Goal: Communication & Community: Answer question/provide support

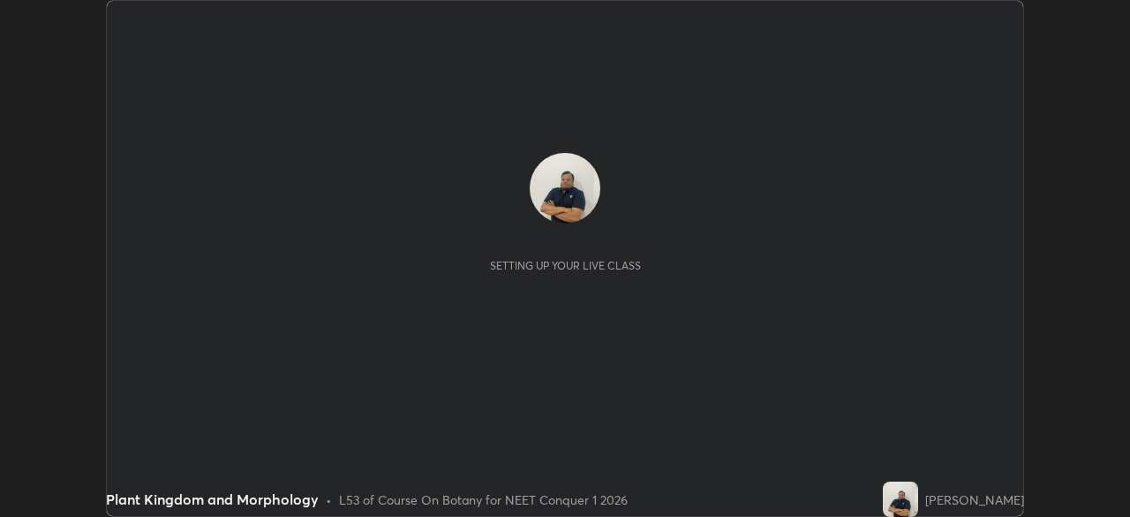
scroll to position [517, 1129]
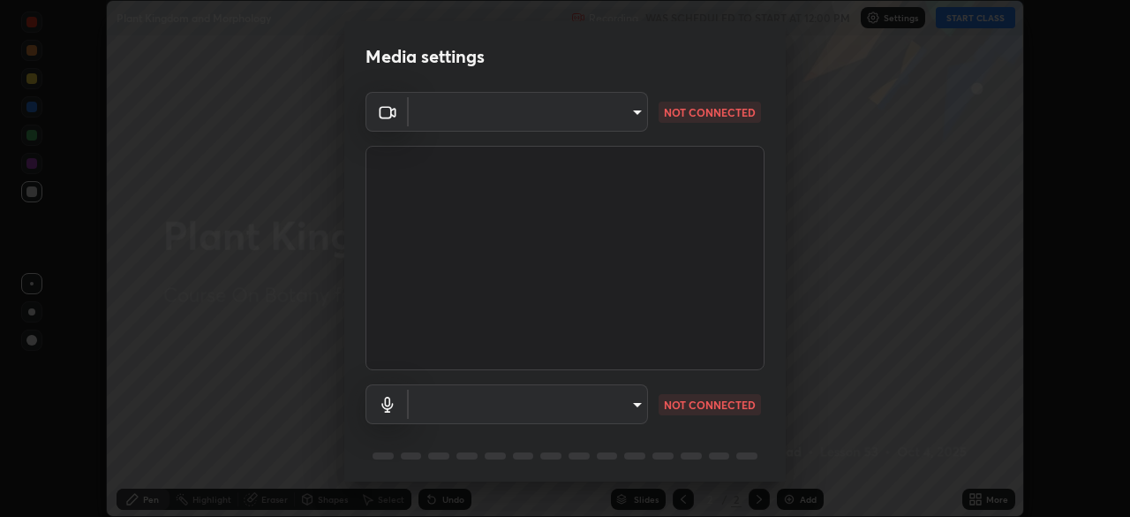
type input "6a58b21e3886260455e3a8f5b68a010b8d66c957dea9152d99a69134fe1af4a5"
type input "default"
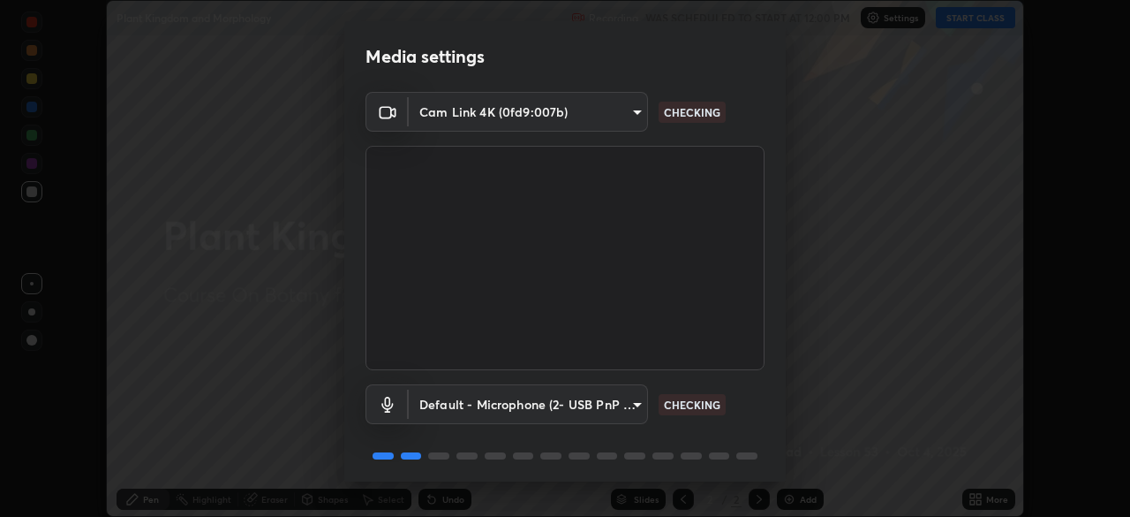
scroll to position [63, 0]
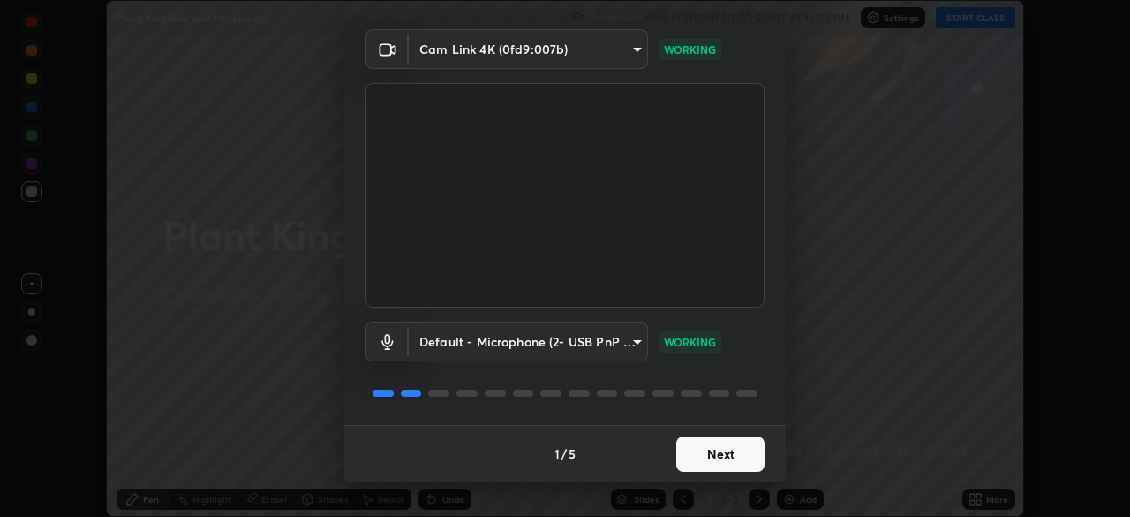
click at [702, 449] on button "Next" at bounding box center [720, 453] width 88 height 35
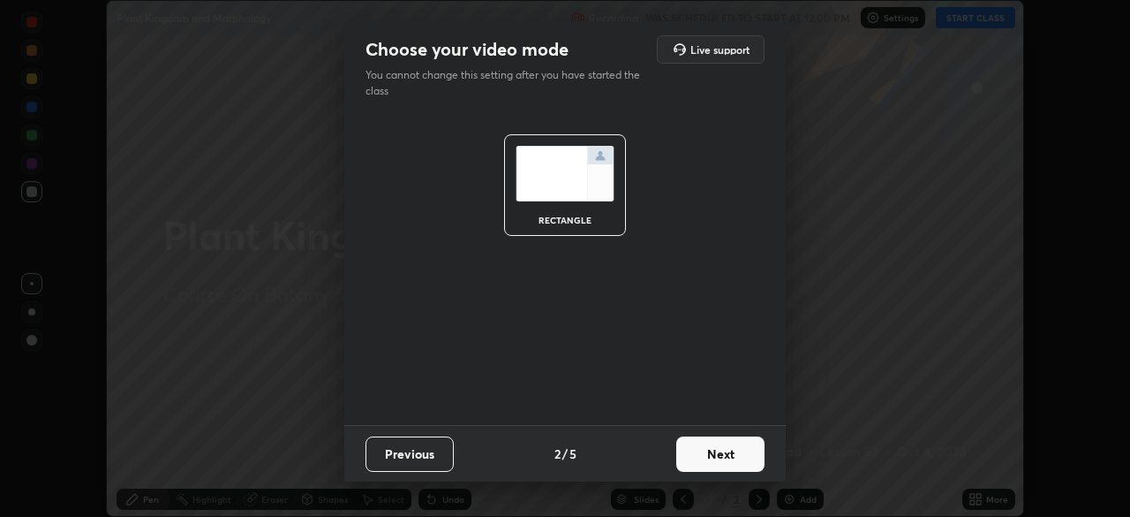
click at [699, 450] on button "Next" at bounding box center [720, 453] width 88 height 35
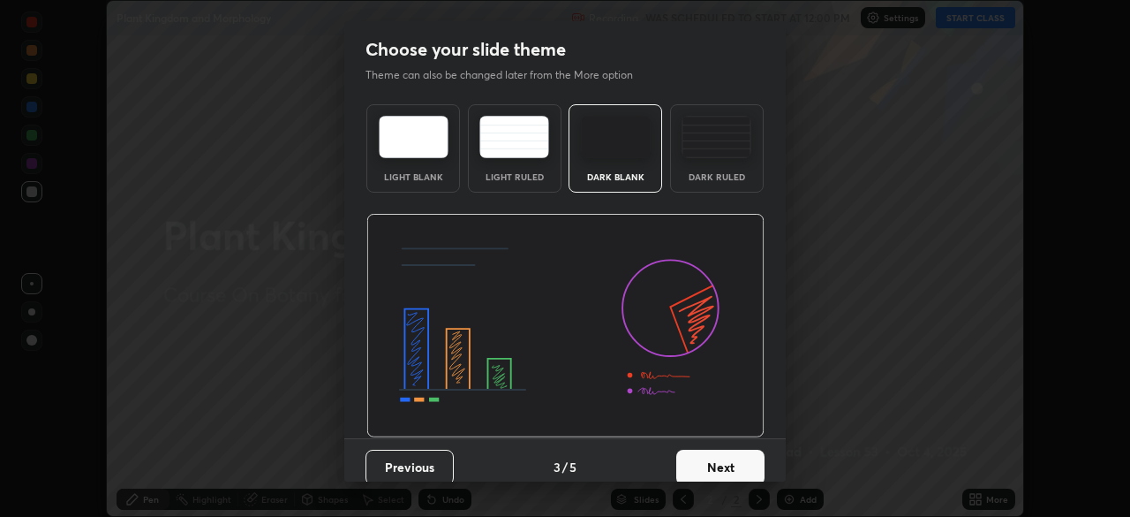
click at [699, 458] on button "Next" at bounding box center [720, 466] width 88 height 35
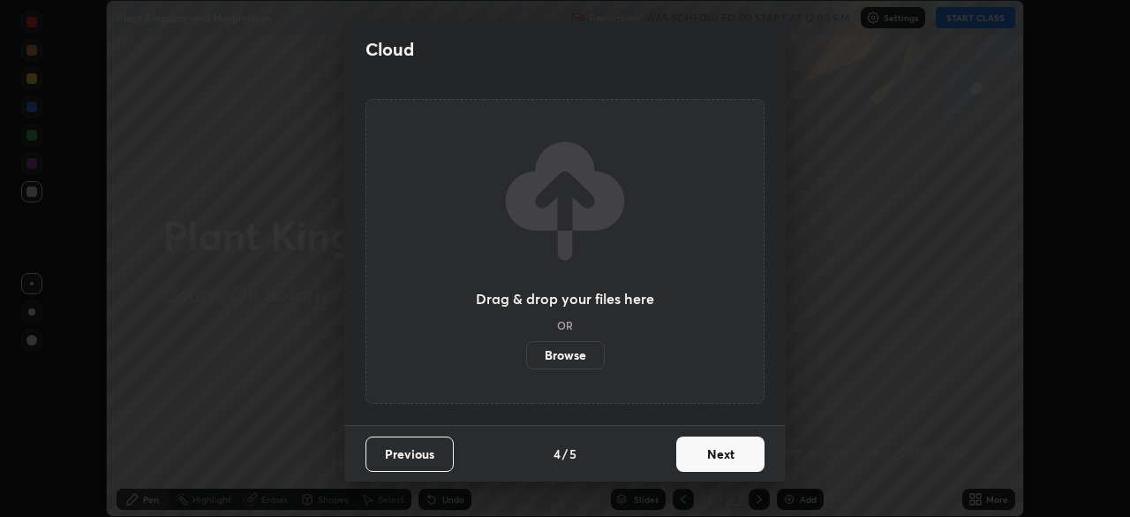
click at [702, 452] on button "Next" at bounding box center [720, 453] width 88 height 35
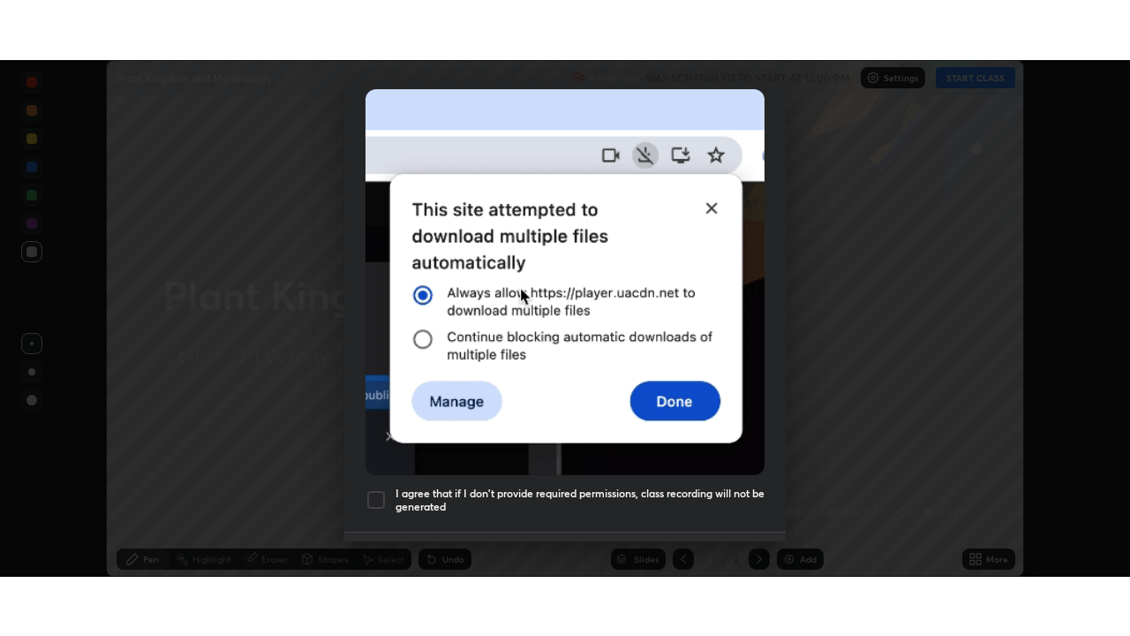
scroll to position [423, 0]
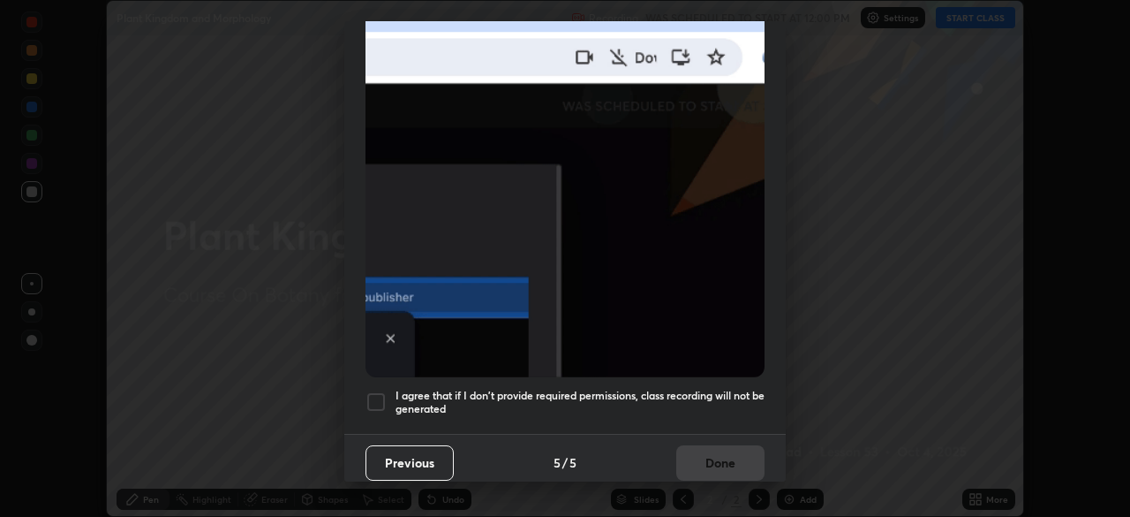
click at [374, 391] on div at bounding box center [376, 401] width 21 height 21
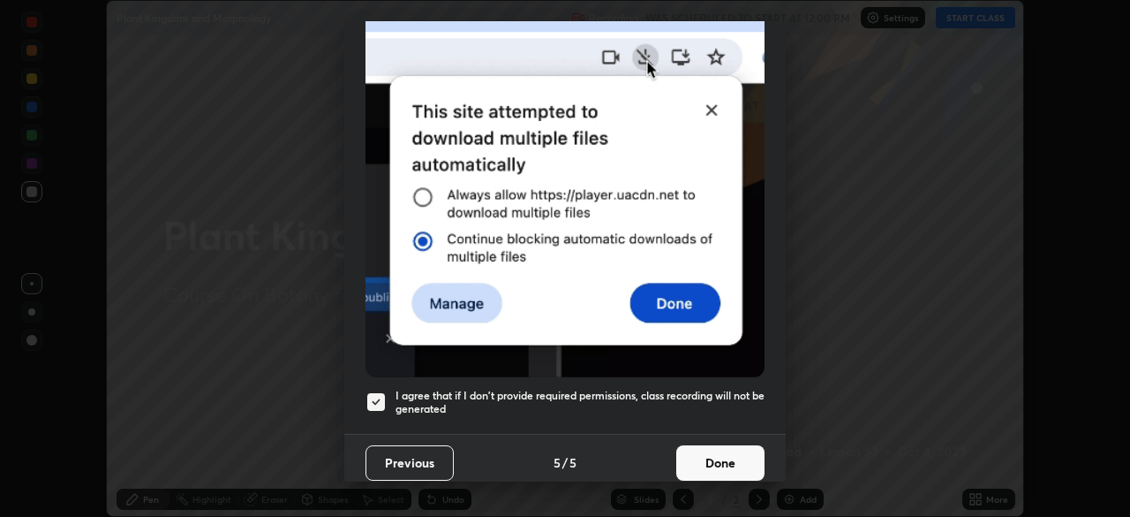
click at [707, 450] on button "Done" at bounding box center [720, 462] width 88 height 35
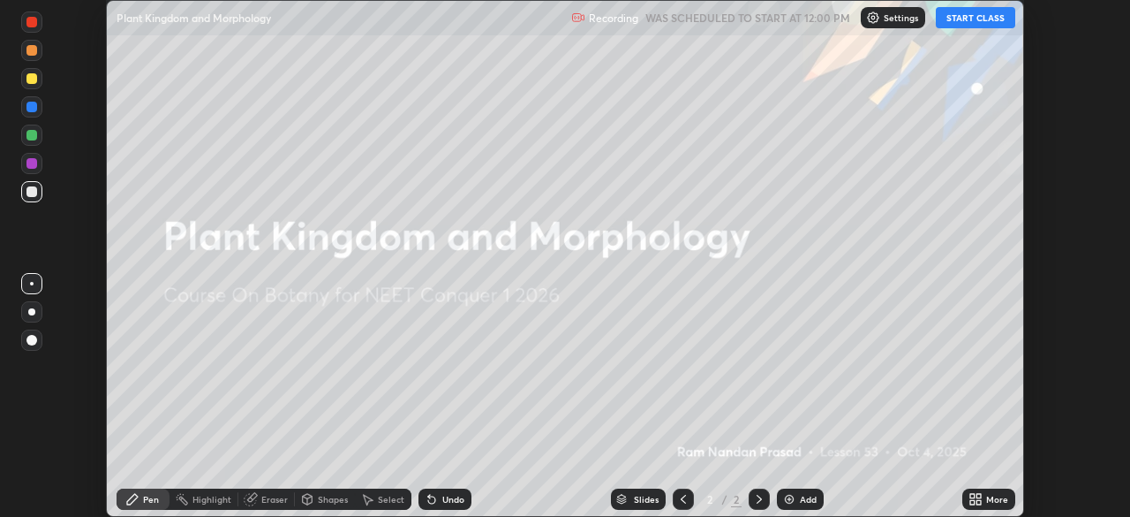
click at [948, 17] on button "START CLASS" at bounding box center [975, 17] width 79 height 21
click at [984, 496] on div "More" at bounding box center [989, 498] width 53 height 21
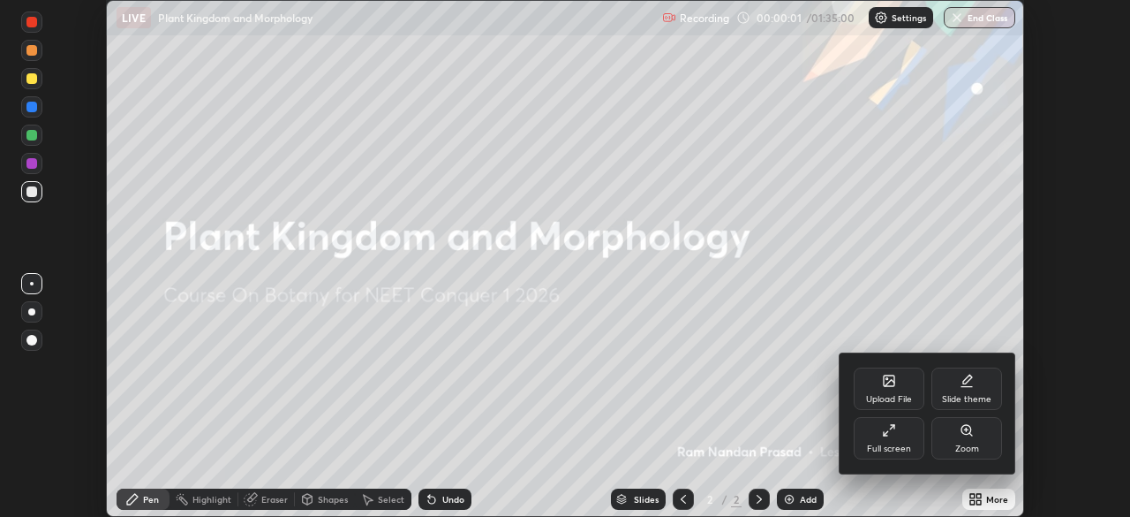
click at [901, 435] on div "Full screen" at bounding box center [889, 438] width 71 height 42
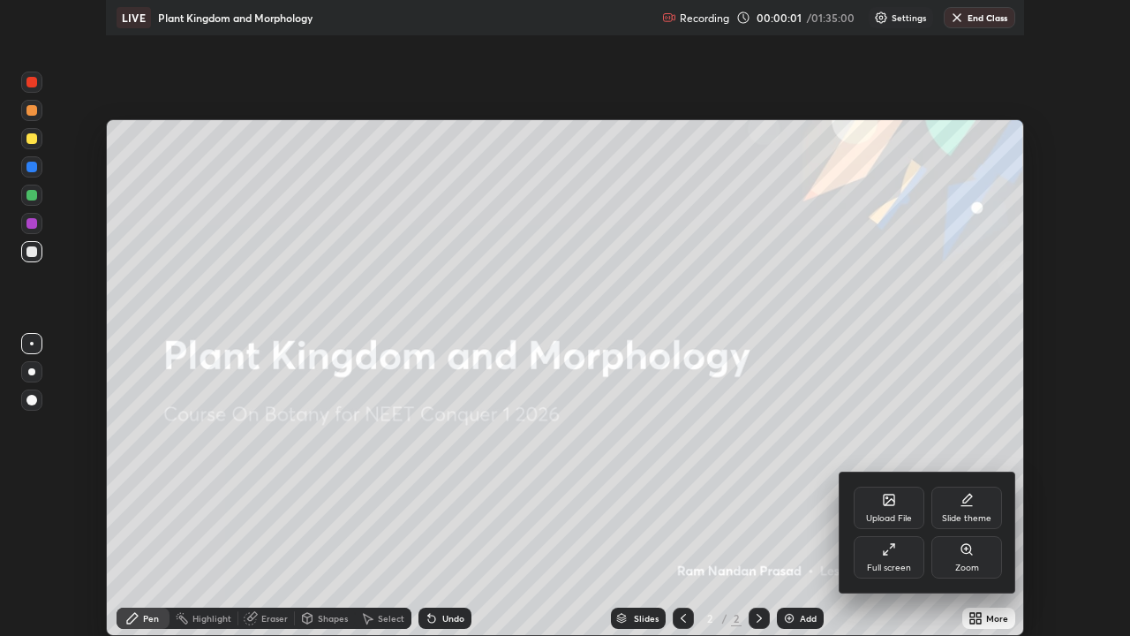
scroll to position [636, 1130]
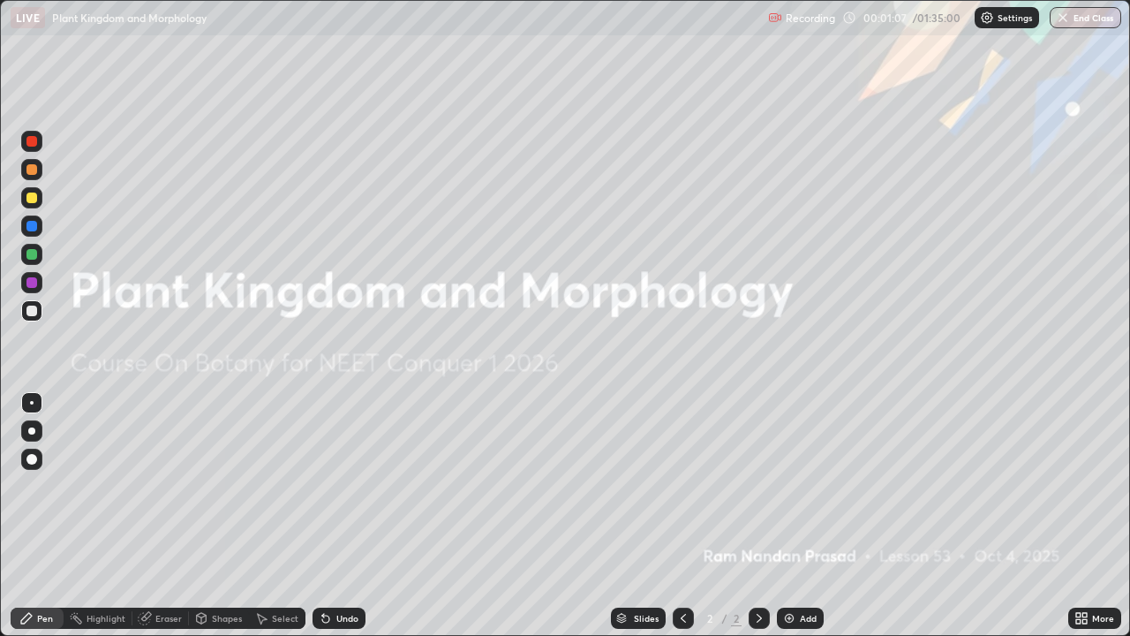
click at [1093, 516] on div "More" at bounding box center [1103, 618] width 22 height 9
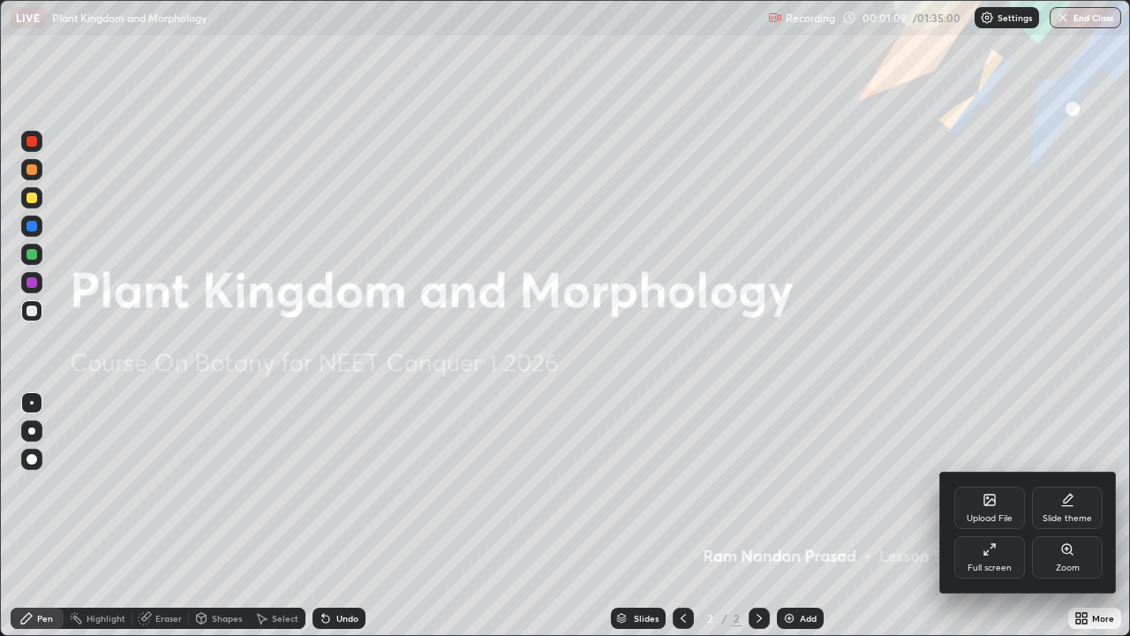
click at [970, 516] on div at bounding box center [565, 318] width 1130 height 636
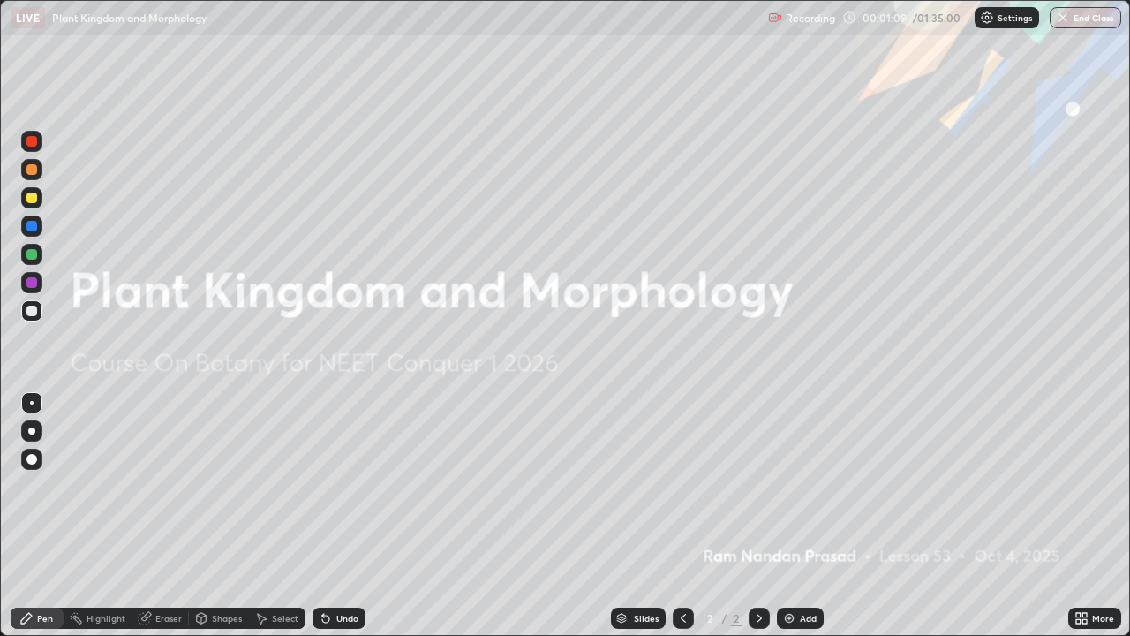
click at [803, 516] on div "Add" at bounding box center [808, 618] width 17 height 9
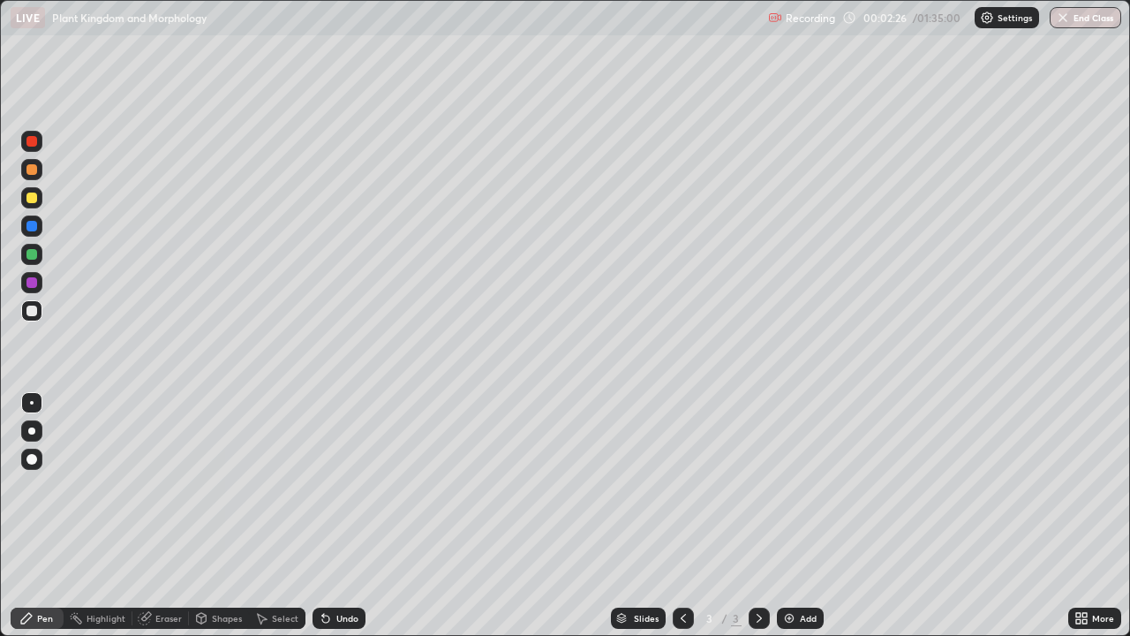
click at [34, 199] on div at bounding box center [31, 198] width 11 height 11
click at [181, 516] on div "Eraser" at bounding box center [160, 618] width 57 height 21
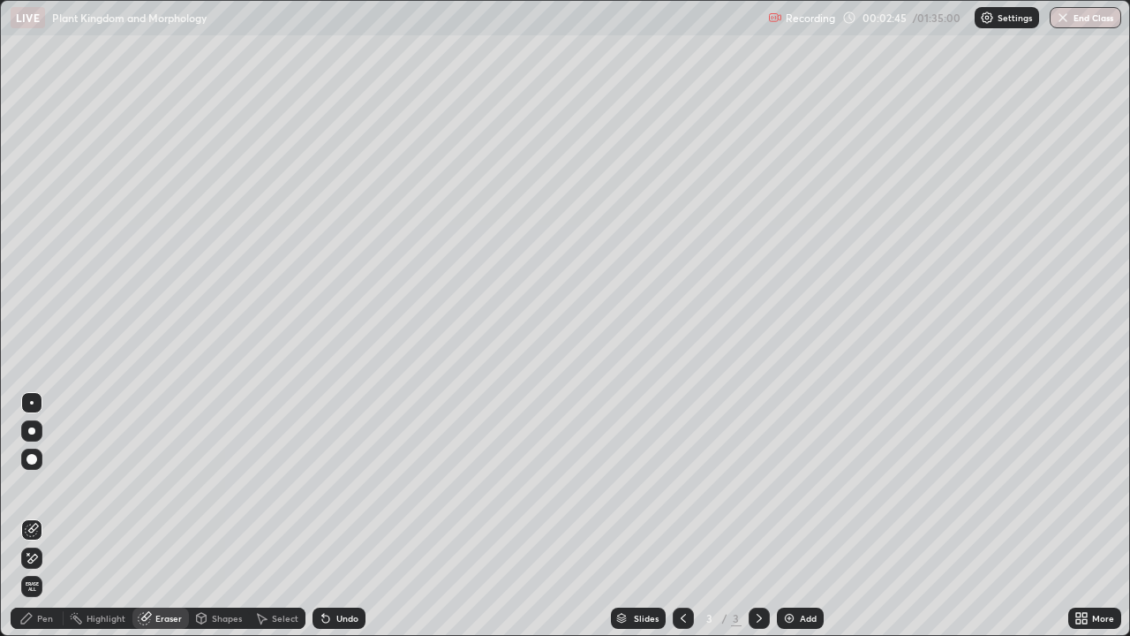
click at [59, 516] on div "Pen" at bounding box center [37, 618] width 53 height 21
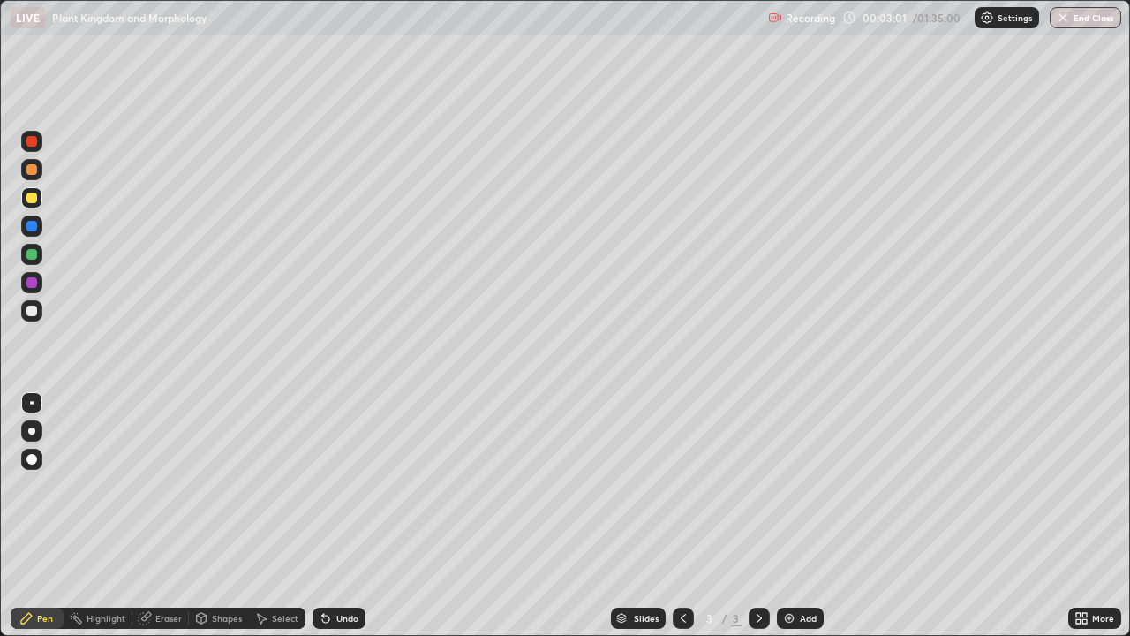
click at [35, 311] on div at bounding box center [31, 311] width 11 height 11
click at [171, 516] on div "Eraser" at bounding box center [168, 618] width 26 height 9
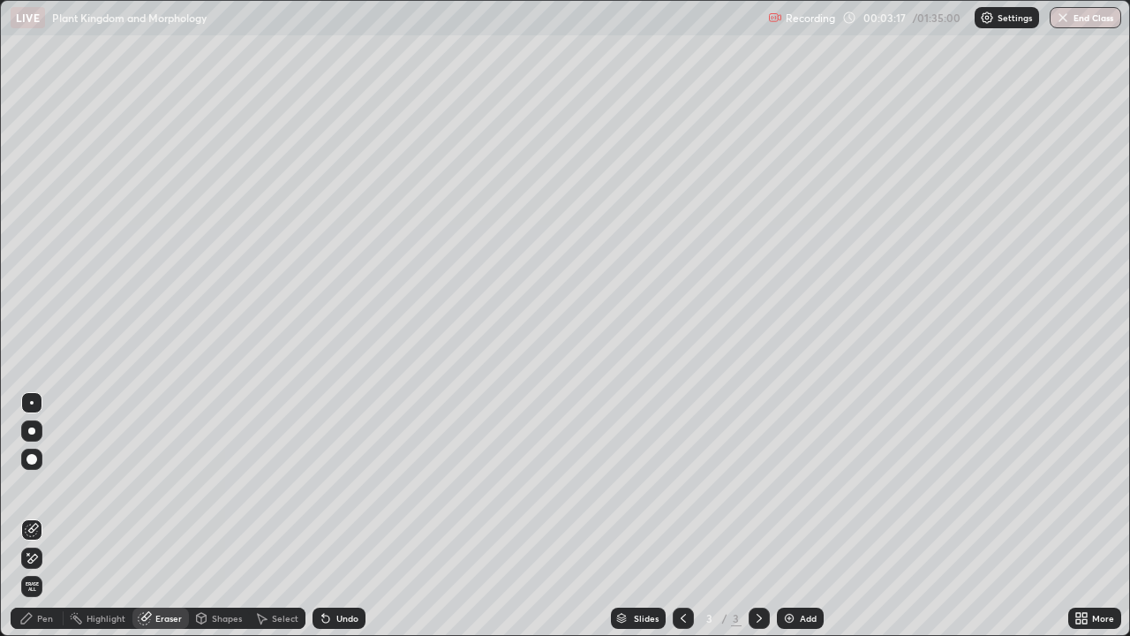
click at [57, 516] on div "Pen" at bounding box center [37, 618] width 53 height 21
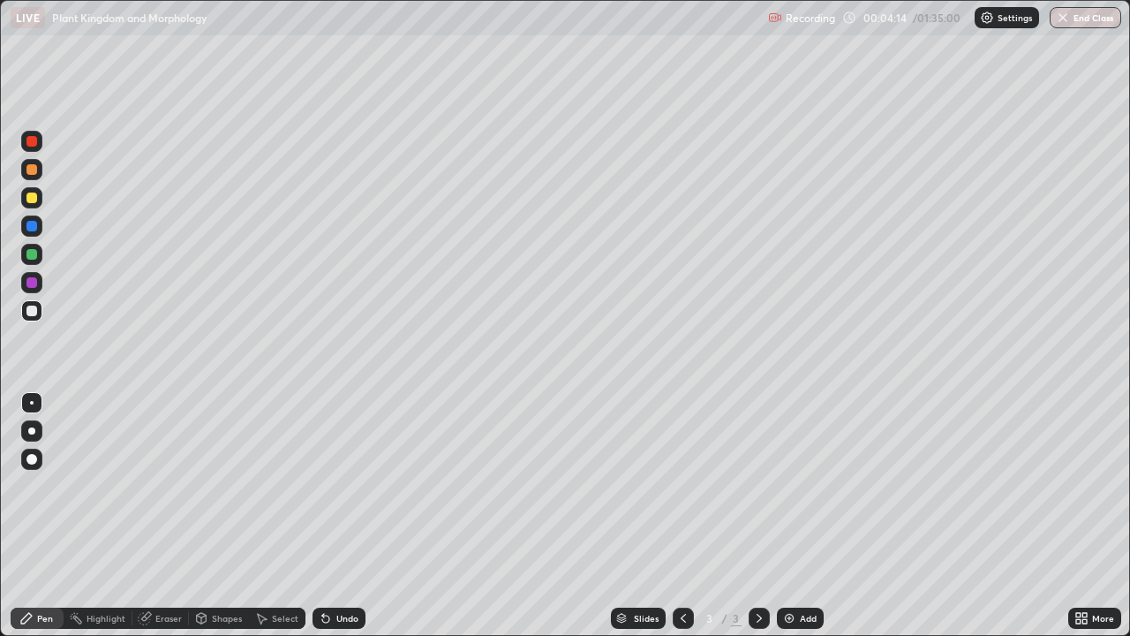
click at [30, 200] on div at bounding box center [31, 198] width 11 height 11
click at [170, 516] on div "Eraser" at bounding box center [168, 618] width 26 height 9
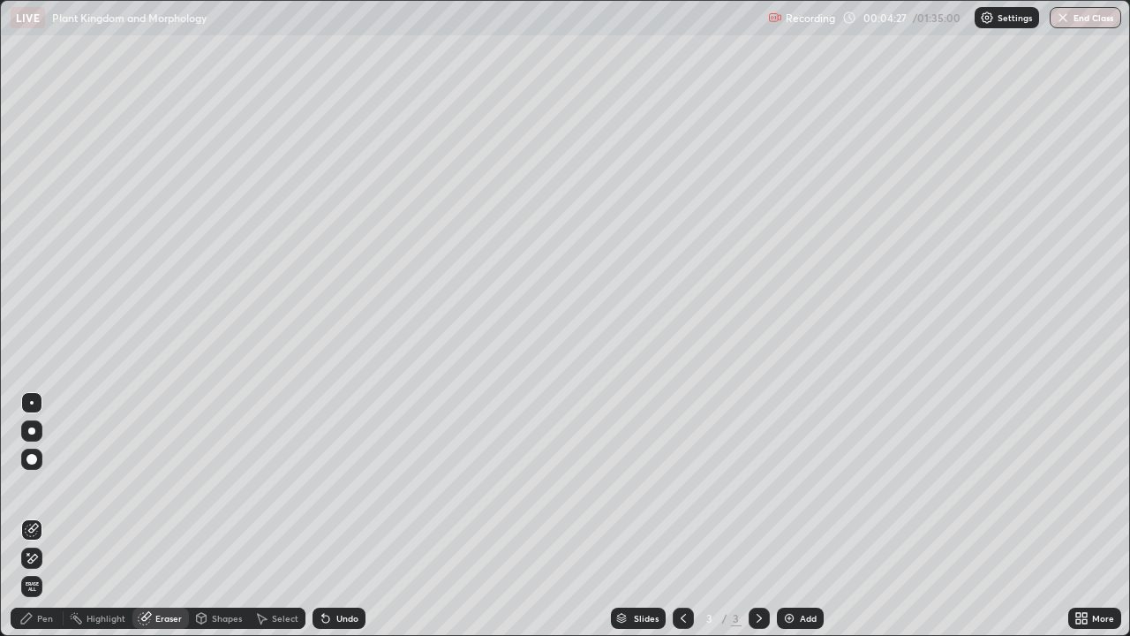
click at [42, 516] on div "Pen" at bounding box center [45, 618] width 16 height 9
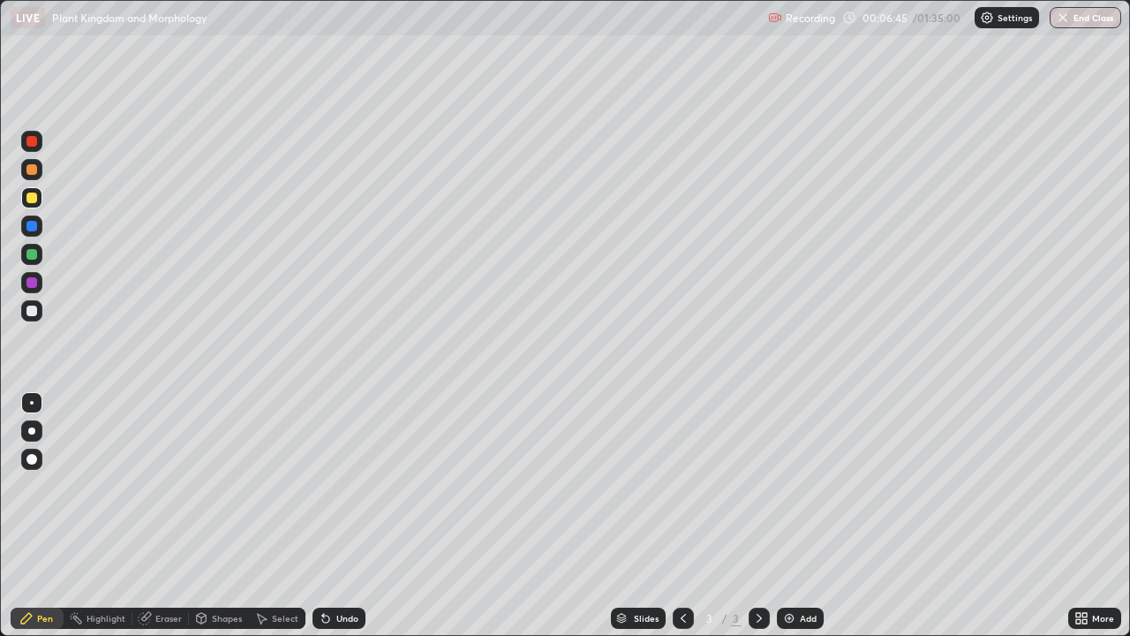
click at [797, 516] on div "Add" at bounding box center [800, 618] width 47 height 21
click at [31, 310] on div at bounding box center [31, 311] width 11 height 11
click at [37, 313] on div at bounding box center [31, 310] width 21 height 21
click at [164, 516] on div "Eraser" at bounding box center [168, 618] width 26 height 9
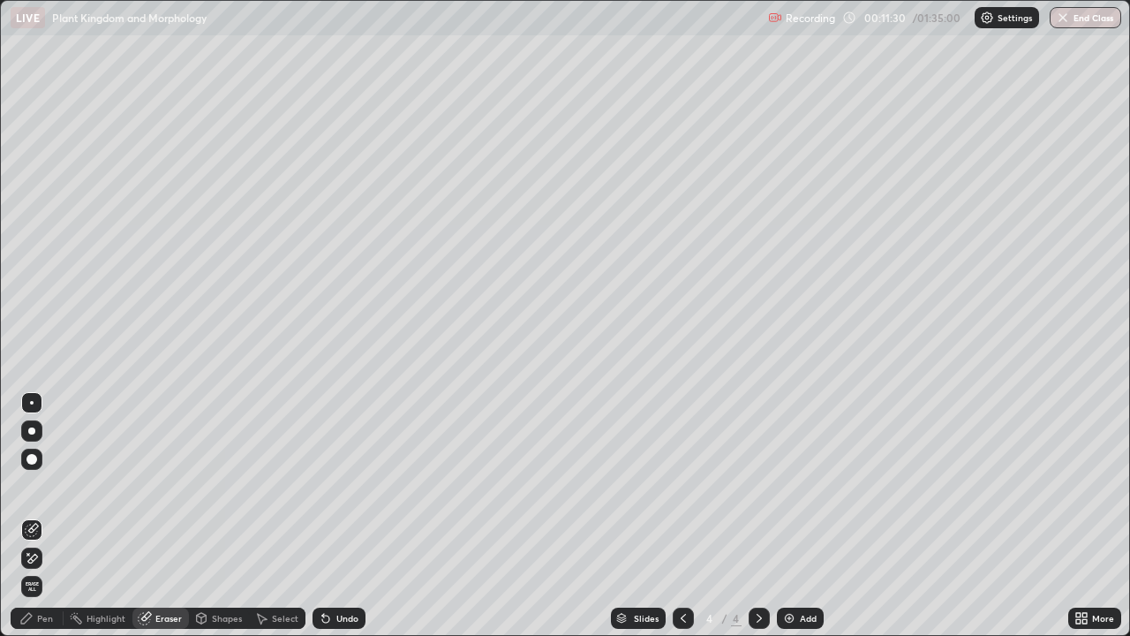
click at [808, 516] on div "Add" at bounding box center [808, 618] width 17 height 9
click at [33, 434] on div at bounding box center [31, 430] width 7 height 7
click at [44, 516] on div "Pen" at bounding box center [45, 618] width 16 height 9
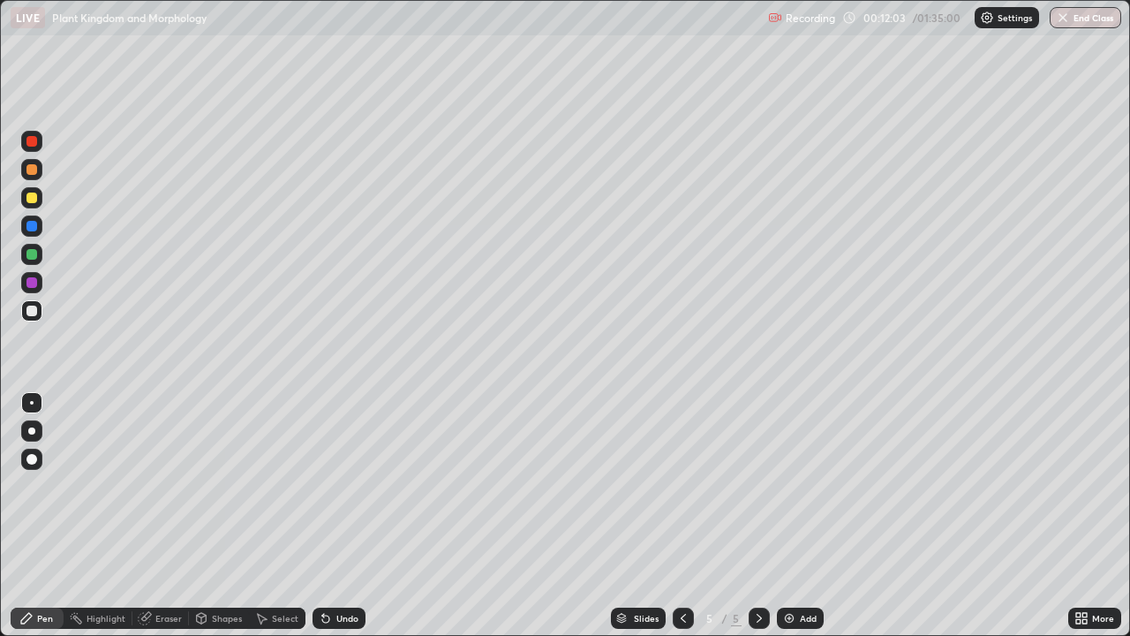
click at [161, 516] on div "Eraser" at bounding box center [168, 618] width 26 height 9
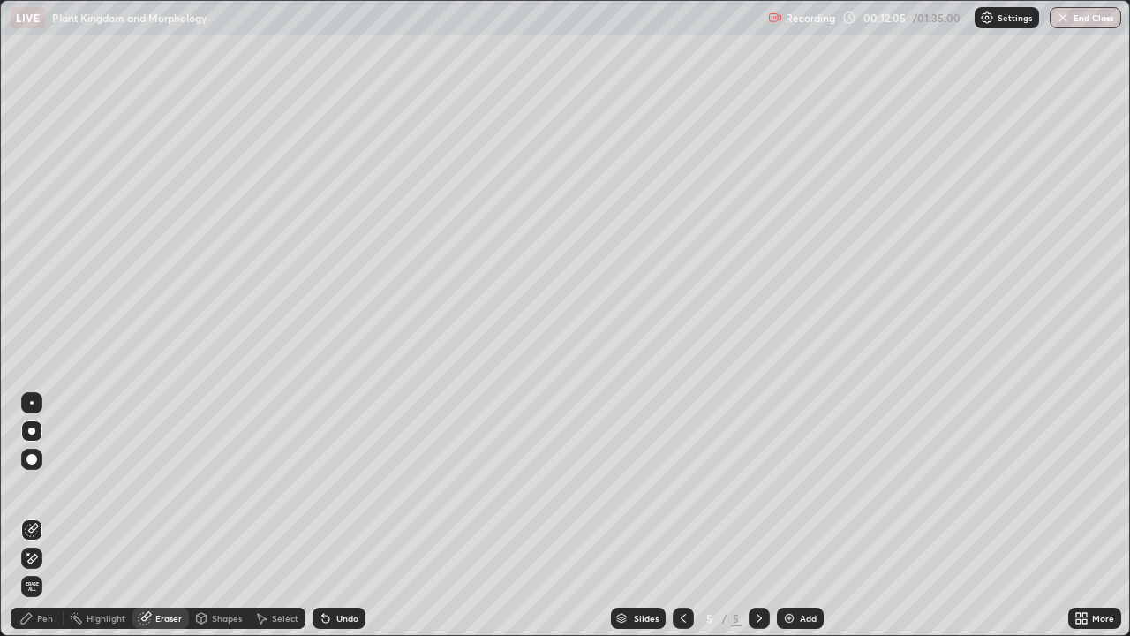
click at [50, 516] on div "Pen" at bounding box center [45, 618] width 16 height 9
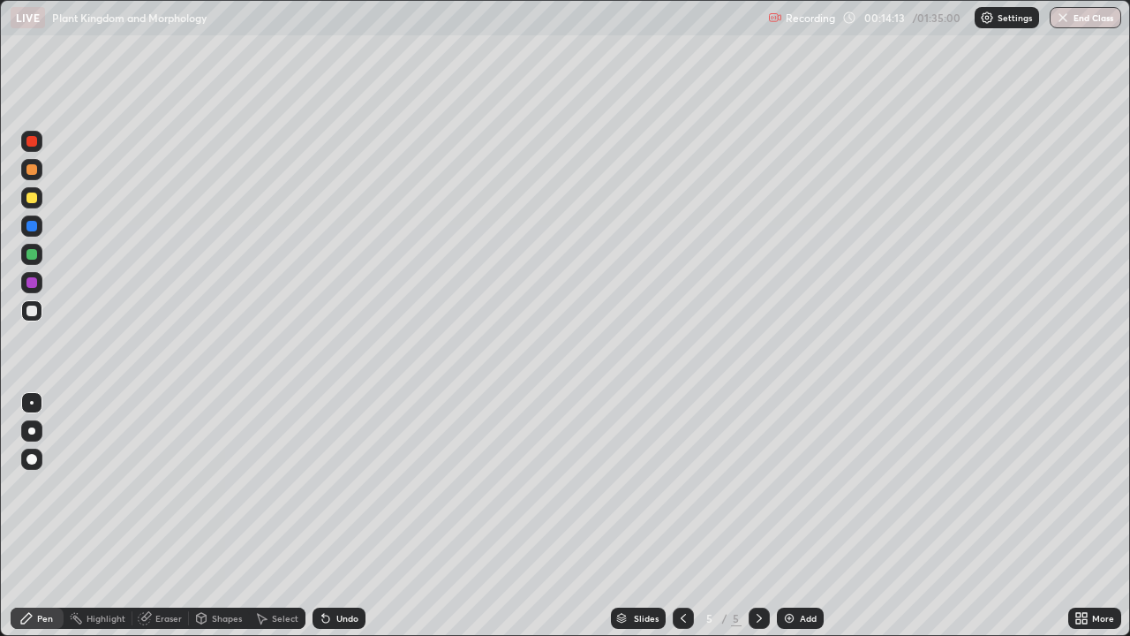
click at [789, 516] on img at bounding box center [789, 618] width 14 height 14
click at [37, 284] on div at bounding box center [31, 282] width 21 height 21
click at [34, 255] on div at bounding box center [31, 254] width 11 height 11
click at [35, 198] on div at bounding box center [31, 198] width 11 height 11
click at [39, 310] on div at bounding box center [31, 310] width 21 height 21
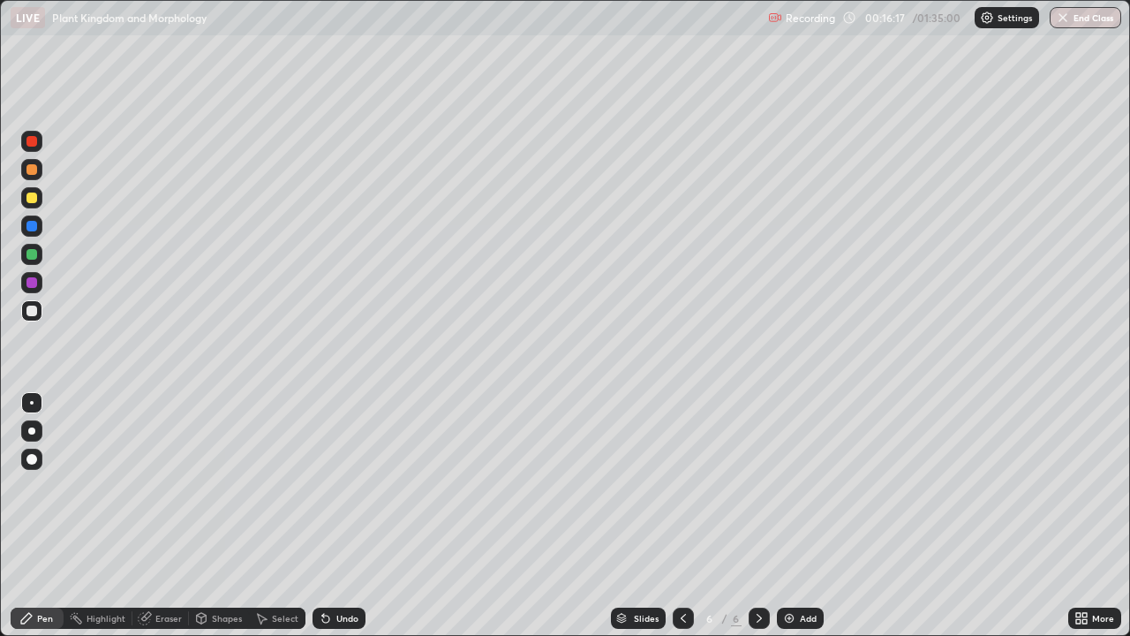
click at [38, 225] on div at bounding box center [31, 225] width 21 height 21
click at [36, 254] on div at bounding box center [31, 254] width 11 height 11
click at [41, 315] on div at bounding box center [31, 310] width 21 height 21
click at [168, 516] on div "Eraser" at bounding box center [160, 618] width 57 height 21
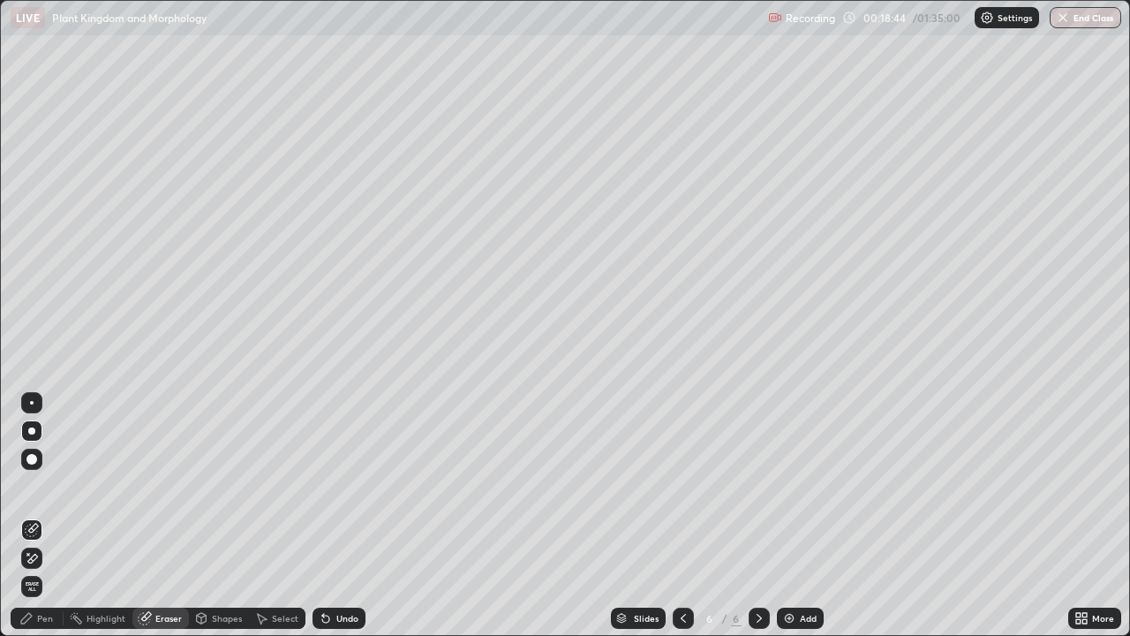
click at [106, 516] on div "Highlight" at bounding box center [106, 618] width 39 height 9
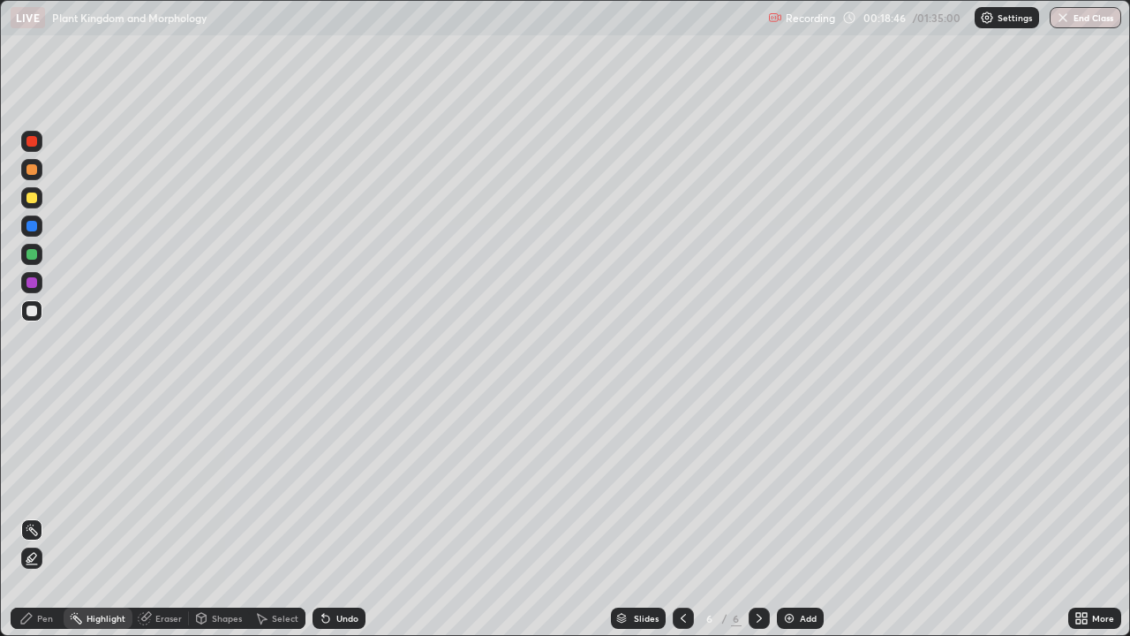
click at [173, 516] on div "Eraser" at bounding box center [168, 618] width 26 height 9
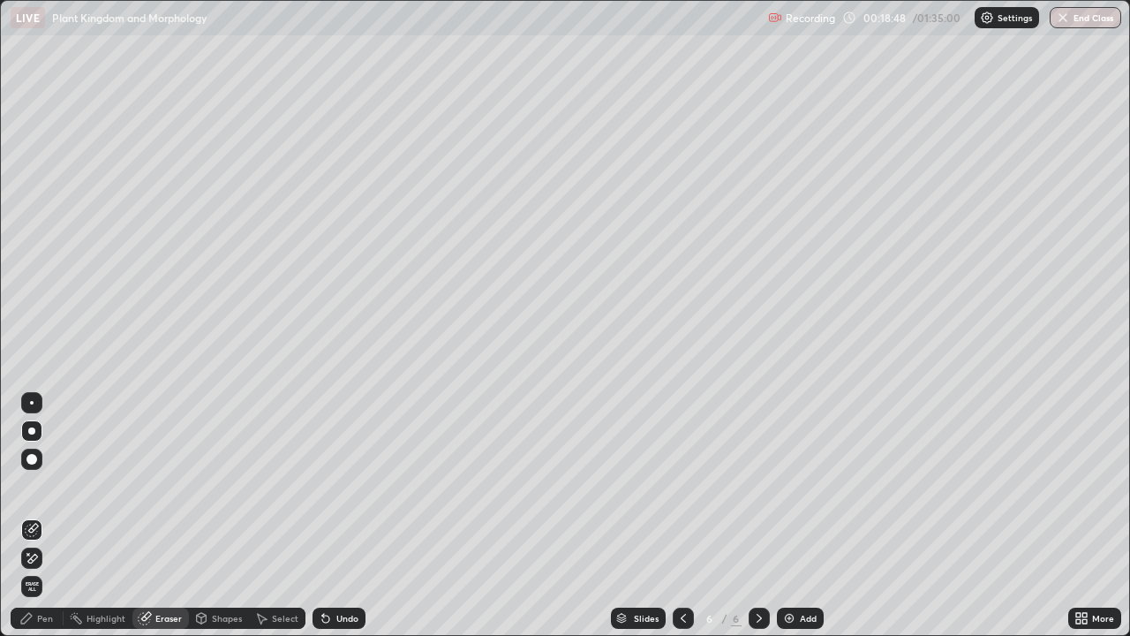
click at [43, 516] on div "Pen" at bounding box center [45, 618] width 16 height 9
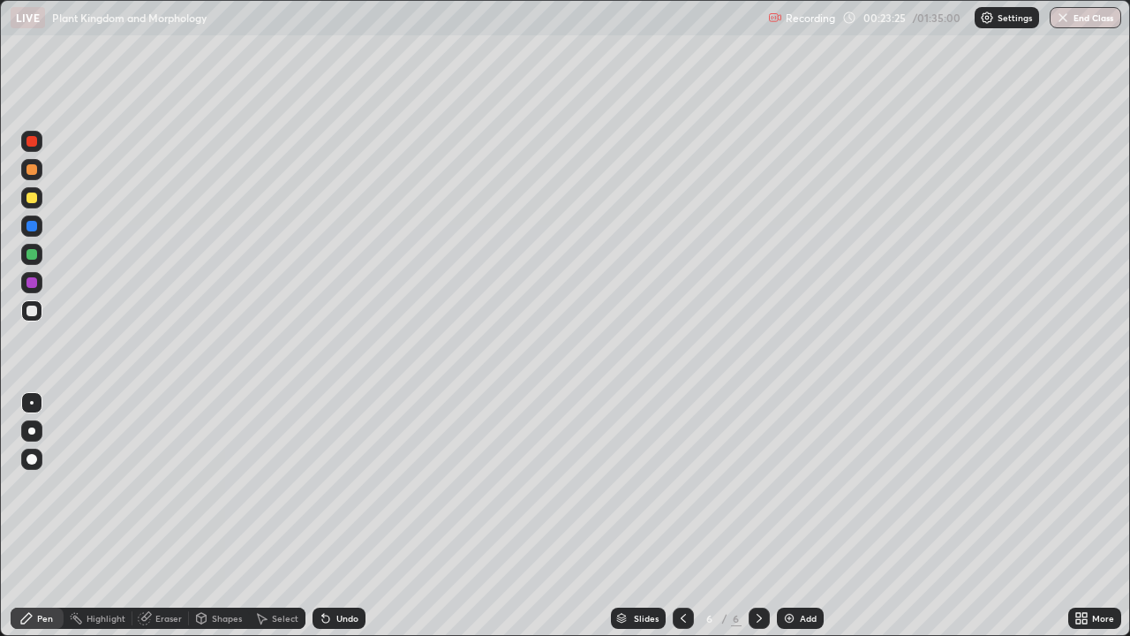
click at [792, 516] on img at bounding box center [789, 618] width 14 height 14
click at [33, 312] on div at bounding box center [31, 311] width 11 height 11
click at [35, 310] on div at bounding box center [31, 311] width 11 height 11
click at [44, 282] on div at bounding box center [32, 282] width 28 height 28
click at [162, 516] on div "Eraser" at bounding box center [168, 618] width 26 height 9
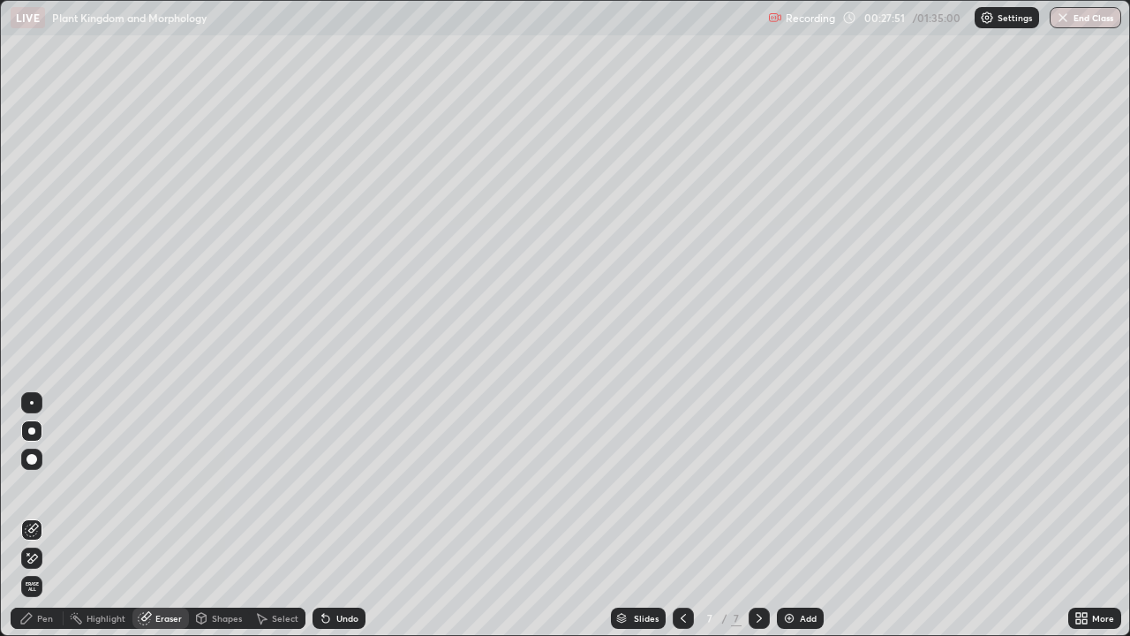
click at [34, 516] on div "Pen" at bounding box center [37, 618] width 53 height 21
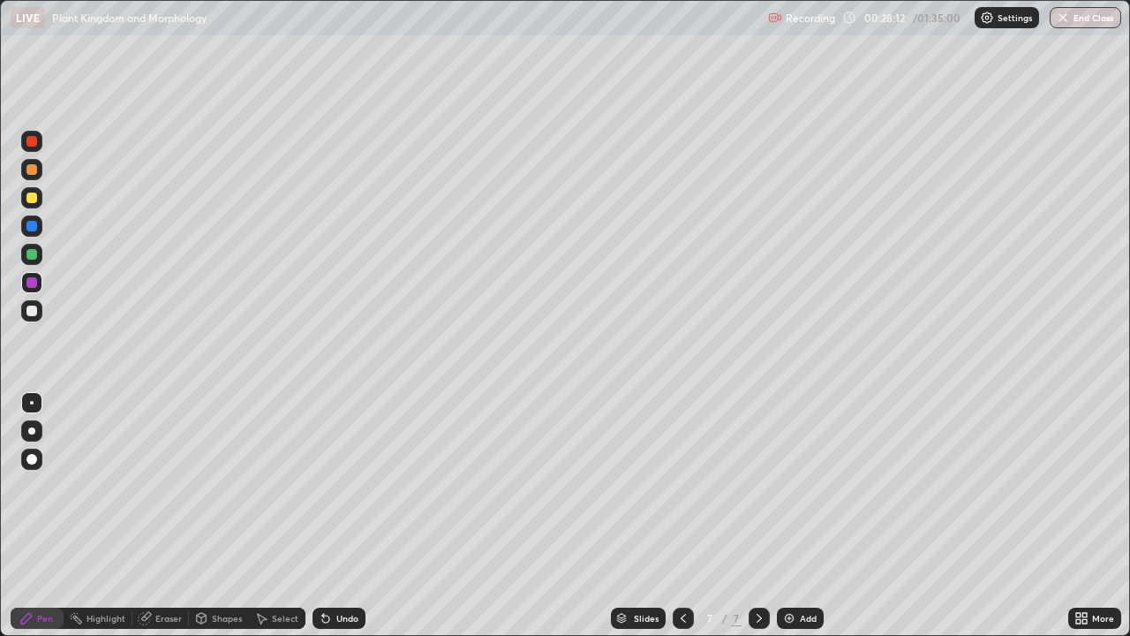
click at [31, 307] on div at bounding box center [31, 311] width 11 height 11
click at [27, 278] on div at bounding box center [31, 282] width 11 height 11
click at [166, 516] on div "Eraser" at bounding box center [168, 618] width 26 height 9
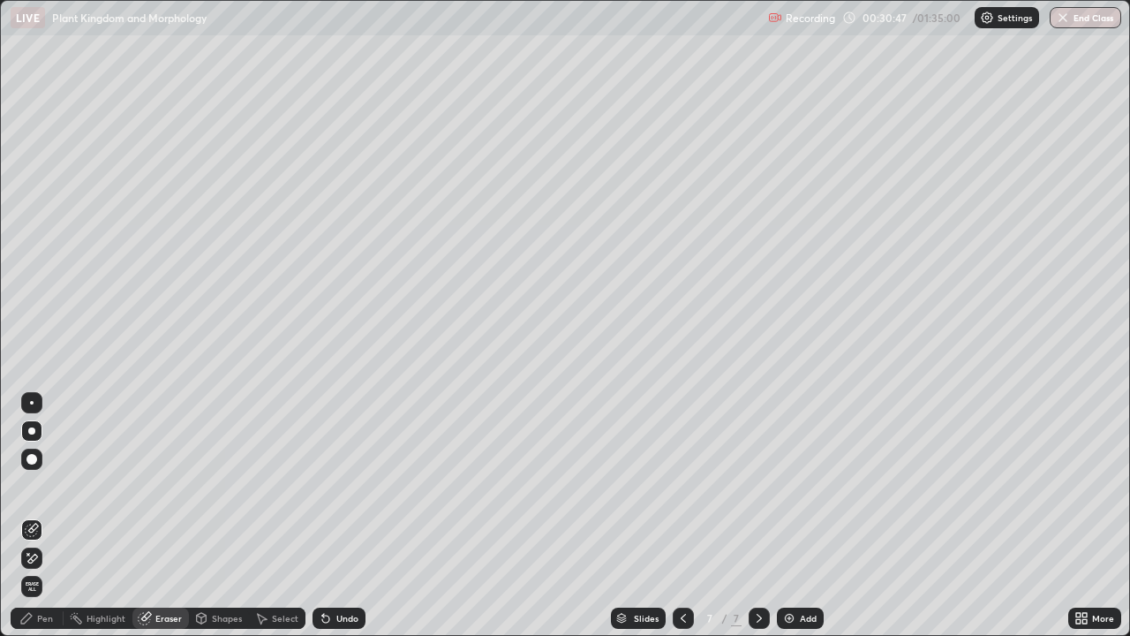
click at [46, 516] on div "Pen" at bounding box center [45, 618] width 16 height 9
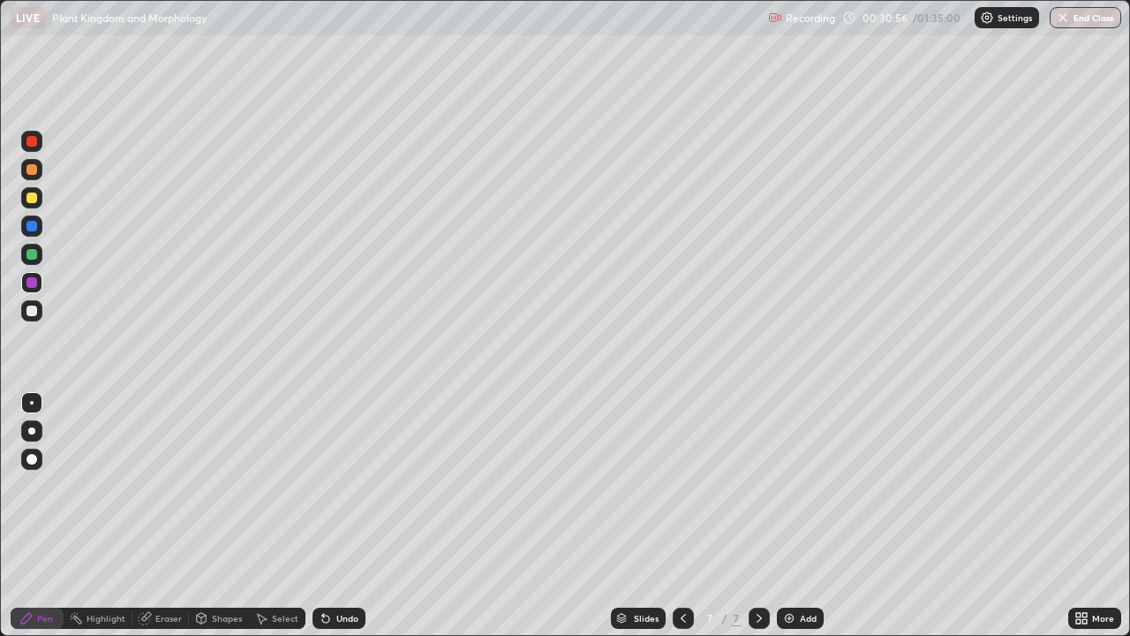
click at [33, 309] on div at bounding box center [31, 311] width 11 height 11
click at [39, 229] on div at bounding box center [31, 225] width 21 height 21
click at [33, 312] on div at bounding box center [31, 311] width 11 height 11
click at [36, 200] on div at bounding box center [31, 198] width 11 height 11
click at [32, 284] on div at bounding box center [31, 282] width 11 height 11
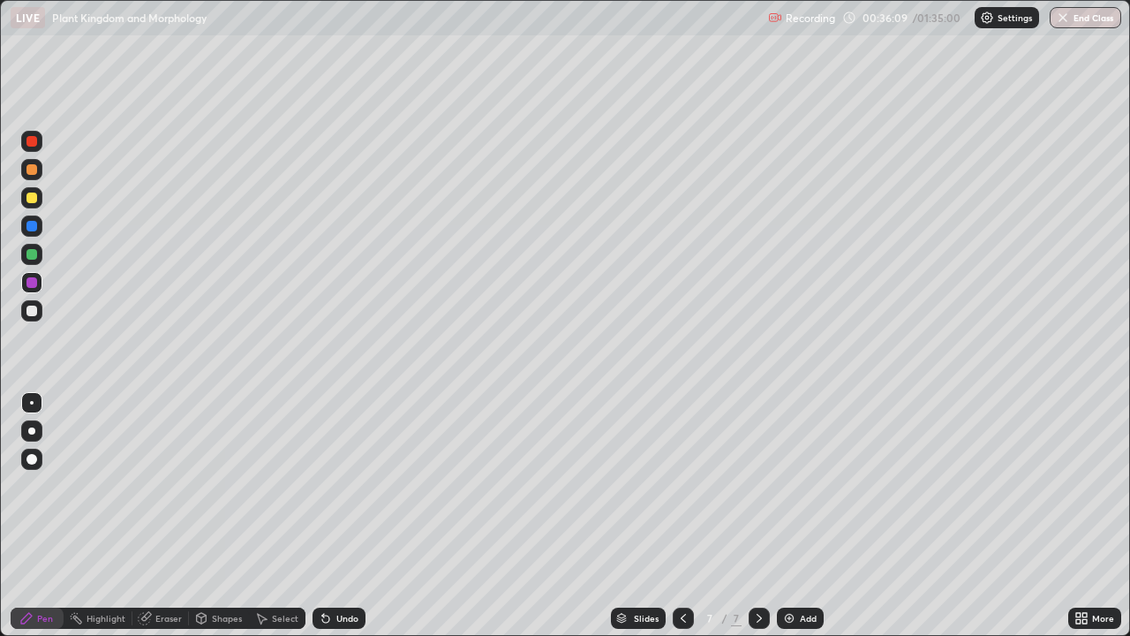
click at [800, 516] on div "Add" at bounding box center [808, 618] width 17 height 9
click at [34, 255] on div at bounding box center [31, 254] width 11 height 11
click at [34, 198] on div at bounding box center [31, 198] width 11 height 11
click at [171, 516] on div "Eraser" at bounding box center [168, 618] width 26 height 9
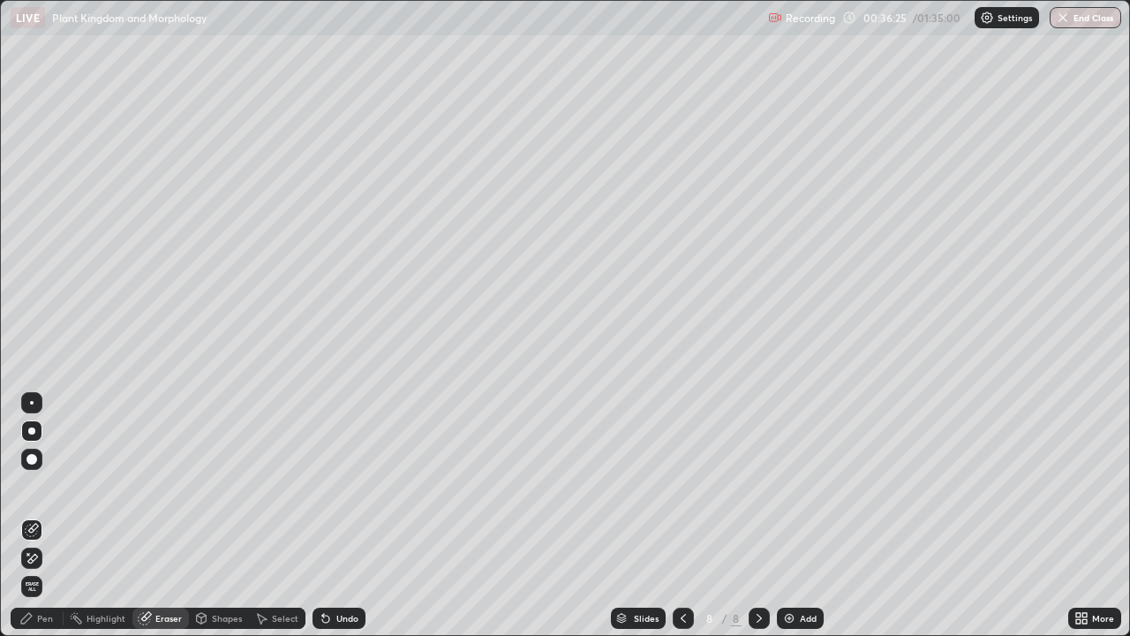
click at [49, 516] on div "Pen" at bounding box center [45, 618] width 16 height 9
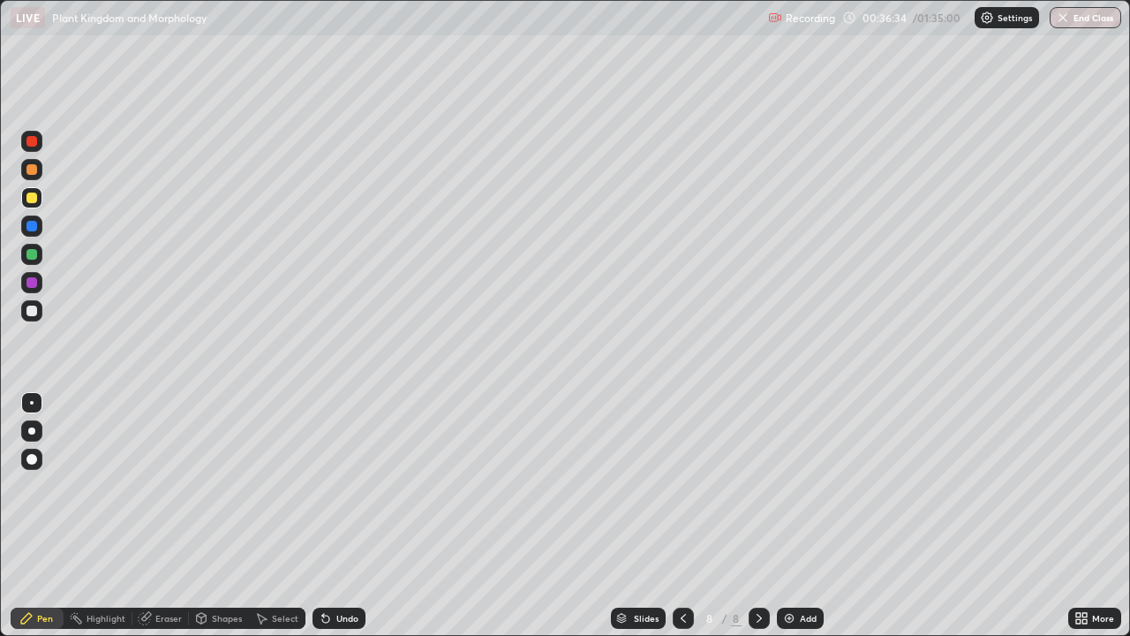
click at [159, 516] on div "Eraser" at bounding box center [168, 618] width 26 height 9
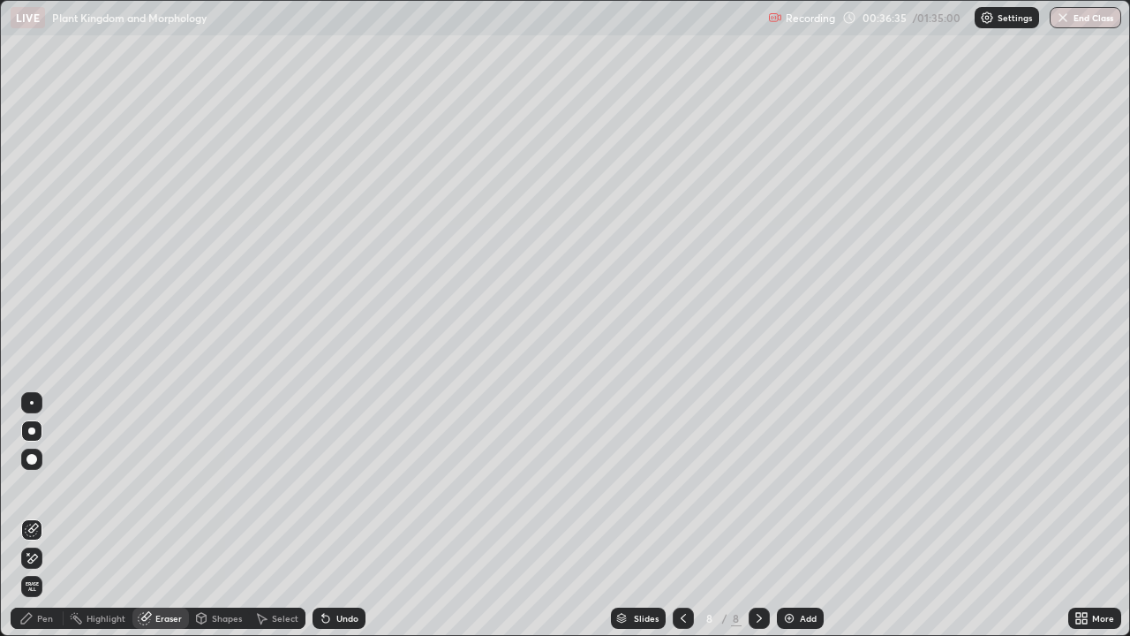
click at [42, 516] on div "Pen" at bounding box center [45, 618] width 16 height 9
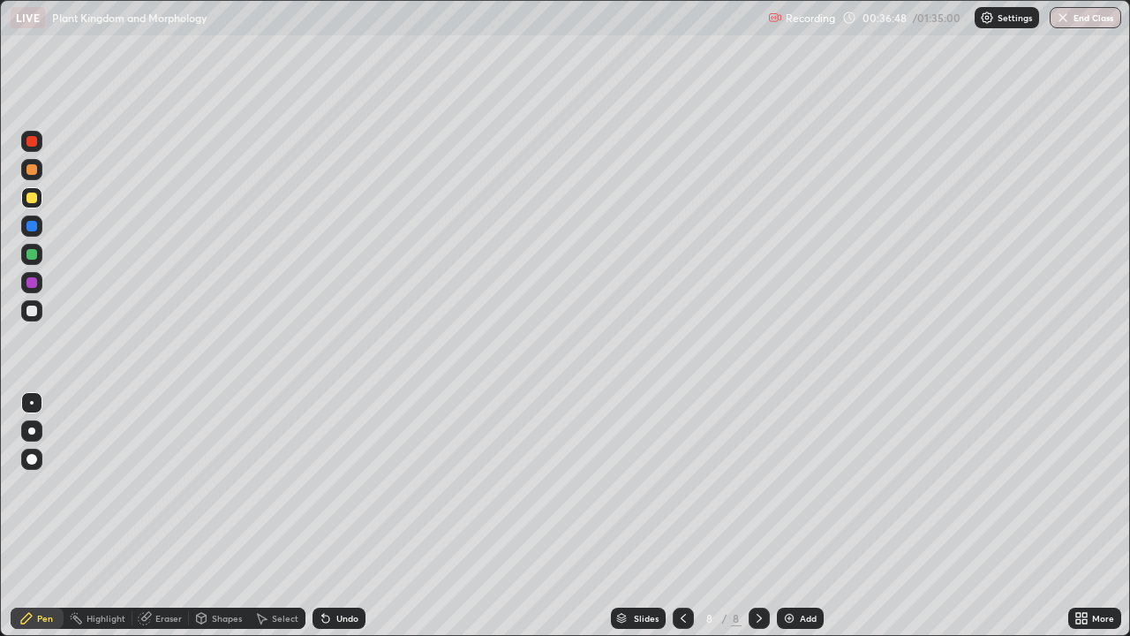
click at [35, 314] on div at bounding box center [31, 311] width 11 height 11
click at [34, 286] on div at bounding box center [31, 282] width 11 height 11
click at [795, 516] on img at bounding box center [789, 618] width 14 height 14
click at [33, 311] on div at bounding box center [31, 311] width 11 height 11
click at [164, 516] on div "Eraser" at bounding box center [168, 618] width 26 height 9
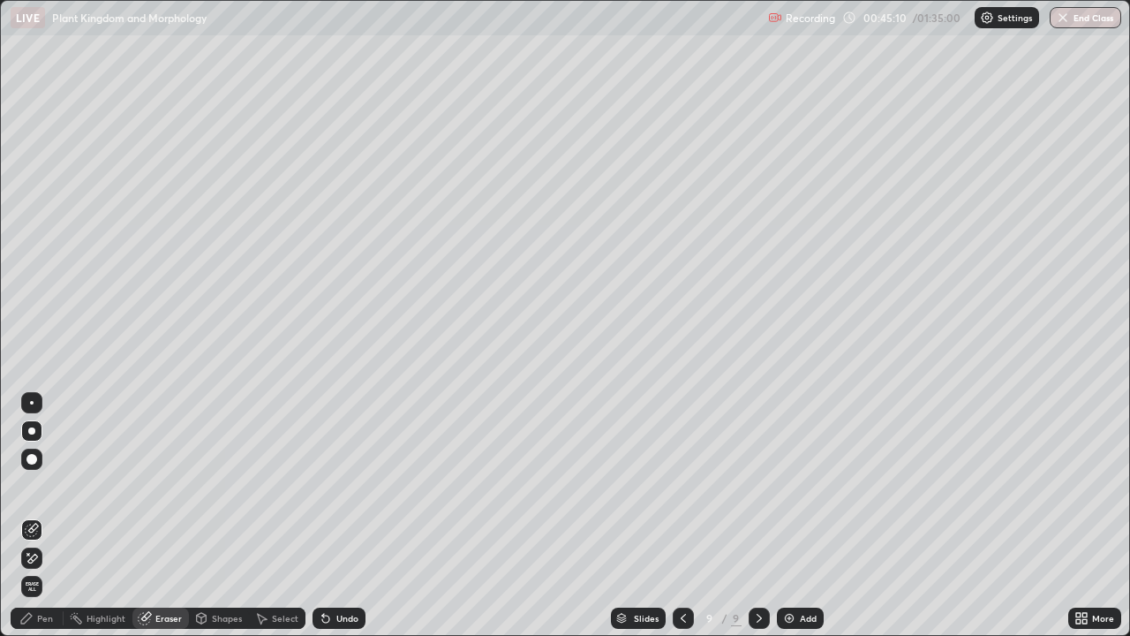
click at [48, 516] on div "Pen" at bounding box center [45, 618] width 16 height 9
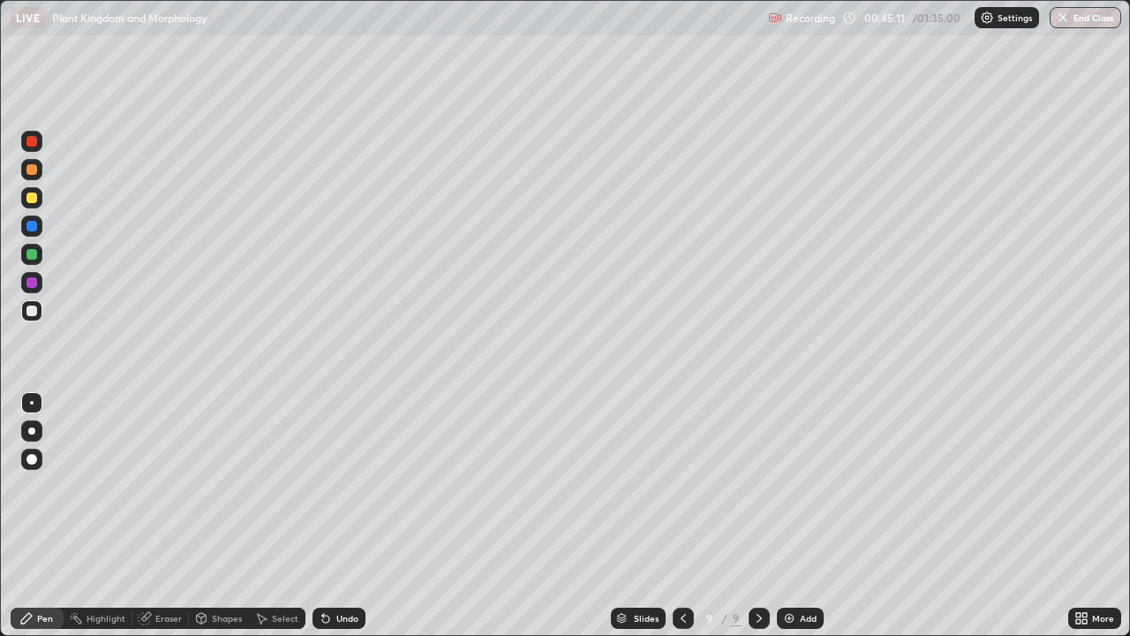
click at [33, 197] on div at bounding box center [31, 198] width 11 height 11
click at [30, 314] on div at bounding box center [31, 311] width 11 height 11
click at [33, 198] on div at bounding box center [31, 198] width 11 height 11
click at [31, 312] on div at bounding box center [31, 311] width 11 height 11
click at [37, 142] on div at bounding box center [31, 141] width 21 height 21
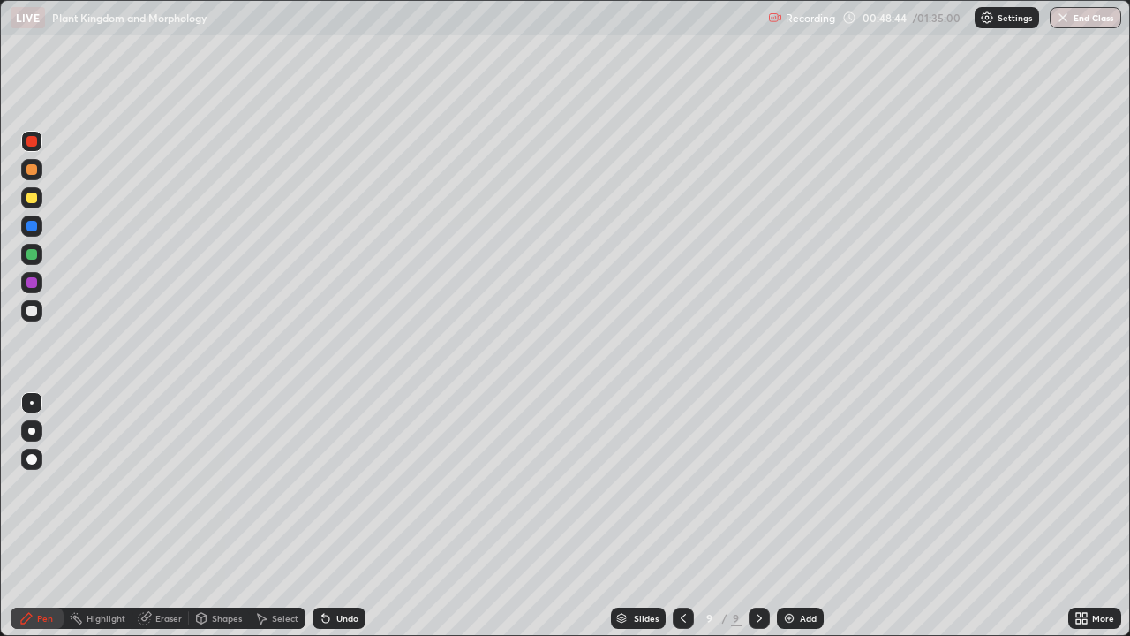
click at [33, 255] on div at bounding box center [31, 254] width 11 height 11
click at [41, 257] on div at bounding box center [31, 254] width 21 height 21
click at [28, 255] on div at bounding box center [31, 254] width 11 height 11
click at [32, 256] on div at bounding box center [31, 254] width 11 height 11
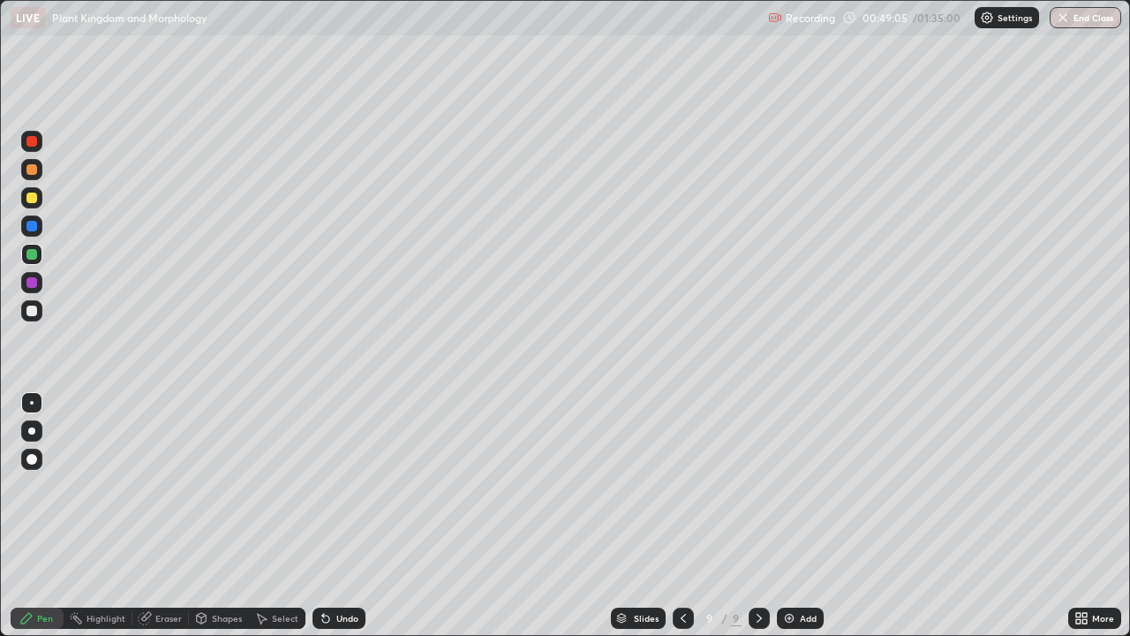
click at [32, 256] on div at bounding box center [31, 254] width 11 height 11
click at [31, 254] on div at bounding box center [31, 254] width 11 height 11
click at [32, 146] on div at bounding box center [31, 141] width 11 height 11
click at [806, 516] on div "Add" at bounding box center [808, 618] width 17 height 9
click at [34, 313] on div at bounding box center [31, 311] width 11 height 11
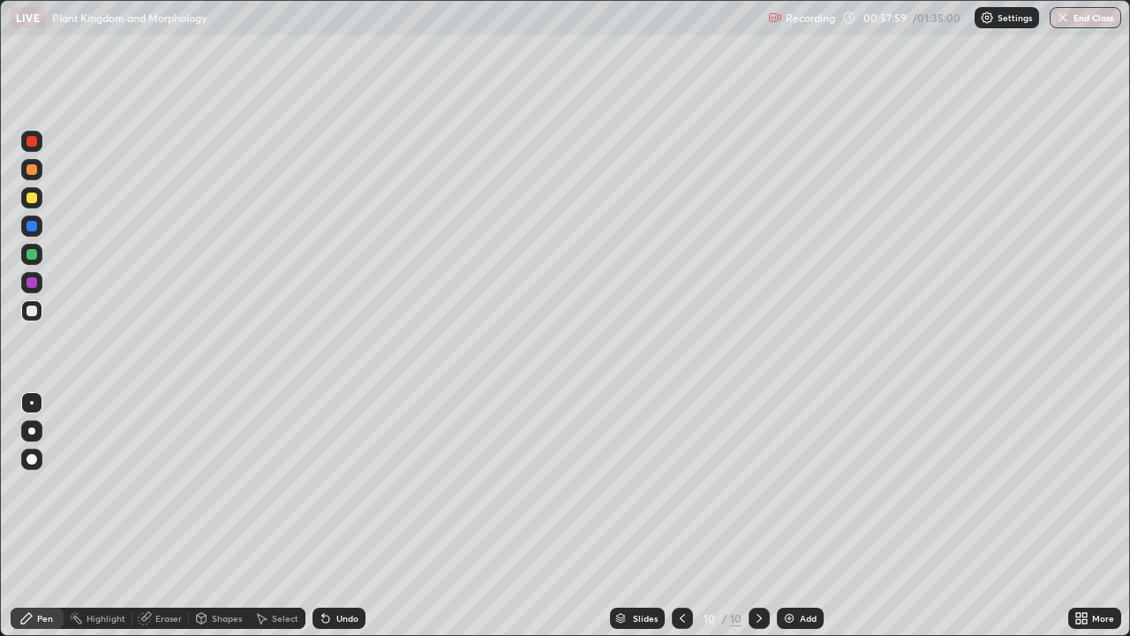
click at [800, 516] on div "Add" at bounding box center [808, 618] width 17 height 9
click at [32, 198] on div at bounding box center [31, 198] width 11 height 11
click at [39, 312] on div at bounding box center [31, 310] width 21 height 21
click at [35, 258] on div at bounding box center [31, 254] width 11 height 11
click at [792, 516] on img at bounding box center [789, 618] width 14 height 14
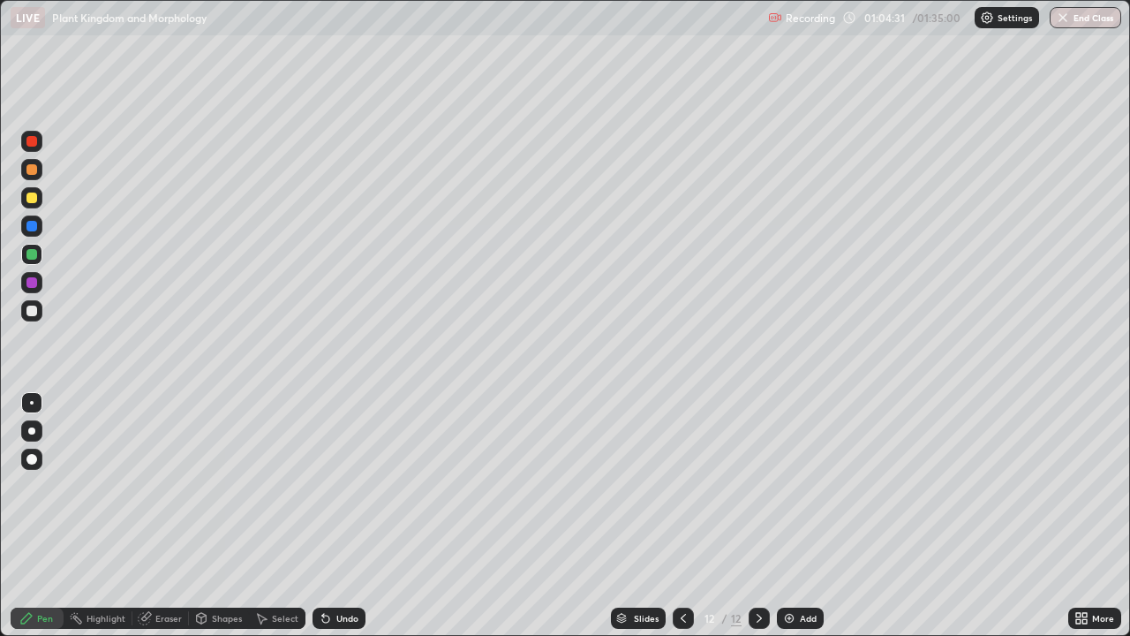
click at [37, 315] on div at bounding box center [31, 310] width 21 height 21
click at [169, 516] on div "Eraser" at bounding box center [160, 618] width 57 height 21
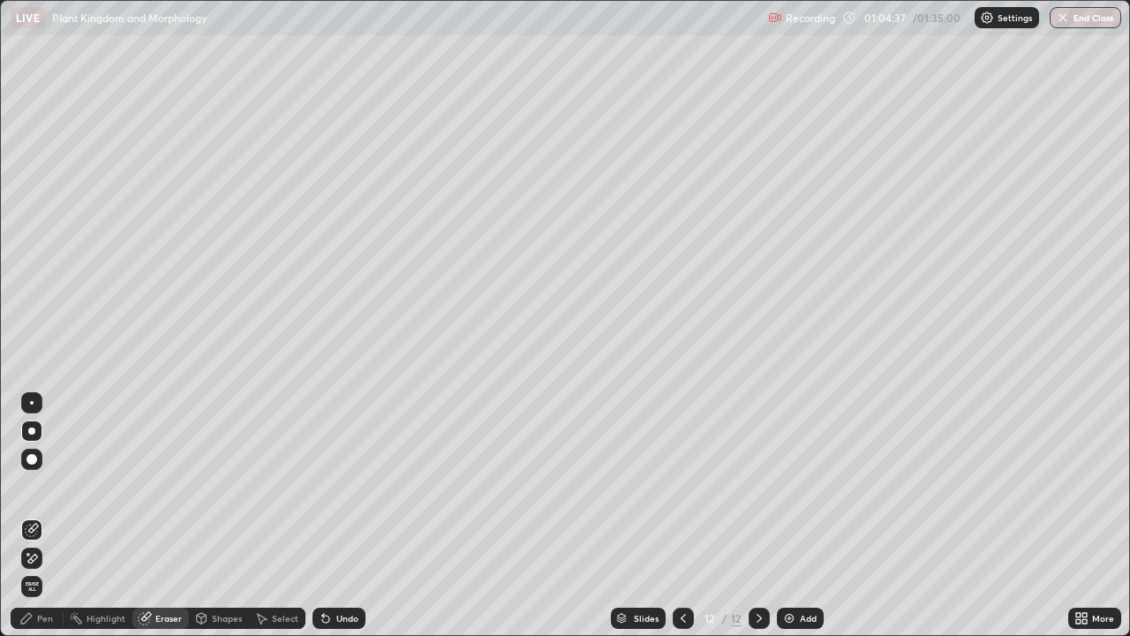
click at [59, 516] on div "Pen" at bounding box center [37, 618] width 53 height 21
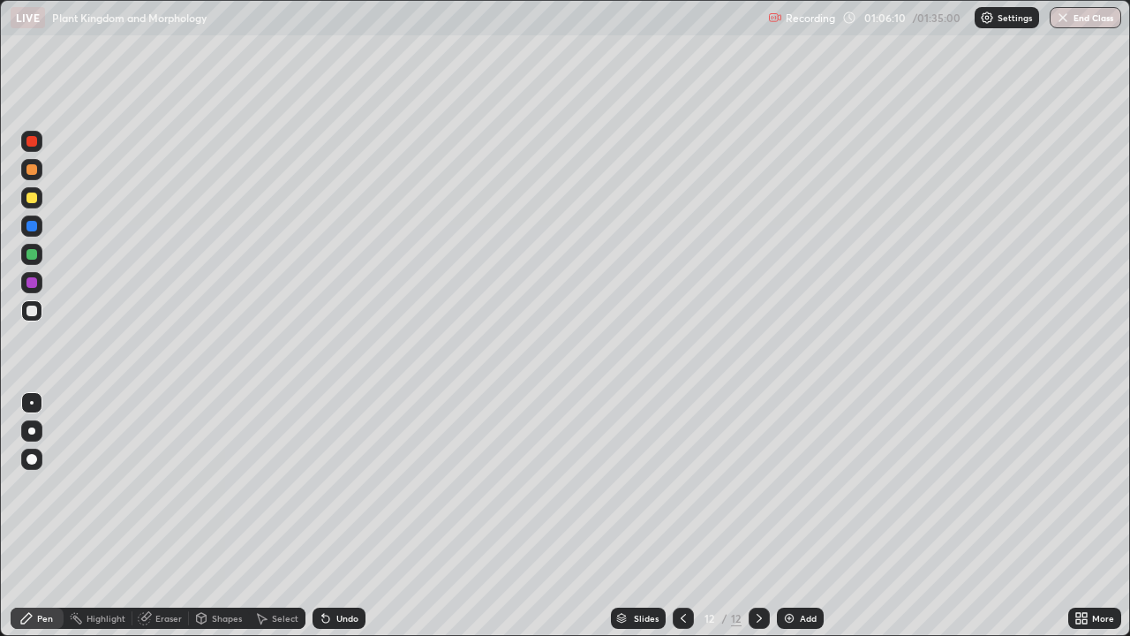
click at [683, 516] on icon at bounding box center [683, 618] width 5 height 9
click at [758, 516] on icon at bounding box center [759, 618] width 14 height 14
click at [39, 309] on div at bounding box center [31, 310] width 21 height 21
click at [800, 516] on div "Add" at bounding box center [808, 618] width 17 height 9
click at [34, 307] on div at bounding box center [31, 311] width 11 height 11
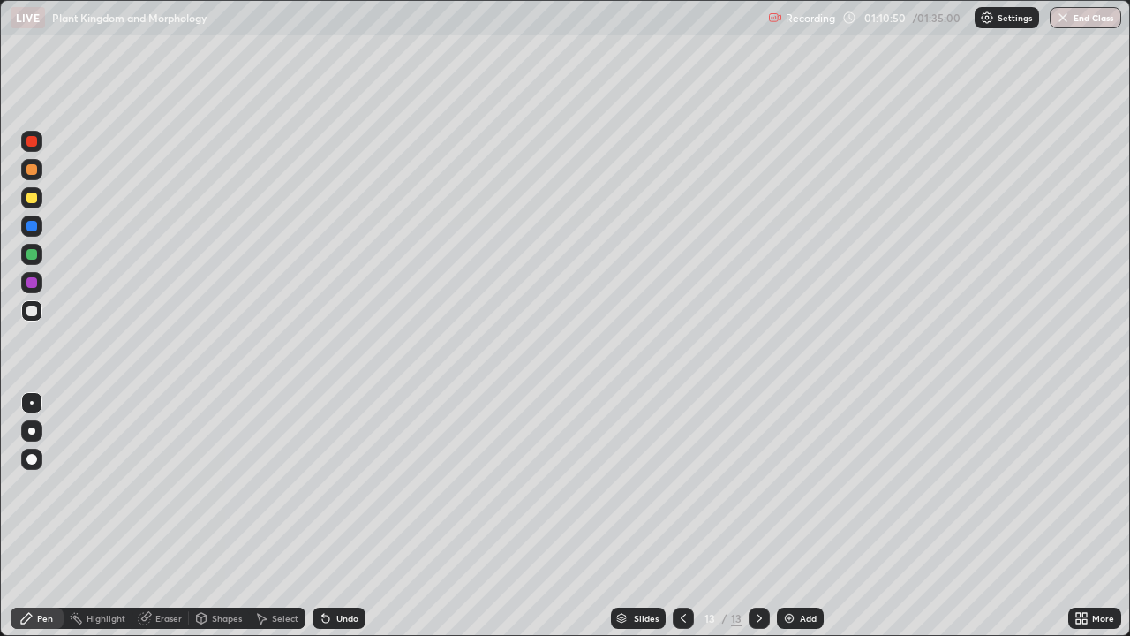
click at [34, 307] on div at bounding box center [31, 311] width 11 height 11
click at [793, 516] on img at bounding box center [789, 618] width 14 height 14
click at [800, 516] on div "Add" at bounding box center [808, 618] width 17 height 9
click at [30, 194] on div at bounding box center [31, 198] width 11 height 11
click at [33, 312] on div at bounding box center [31, 311] width 11 height 11
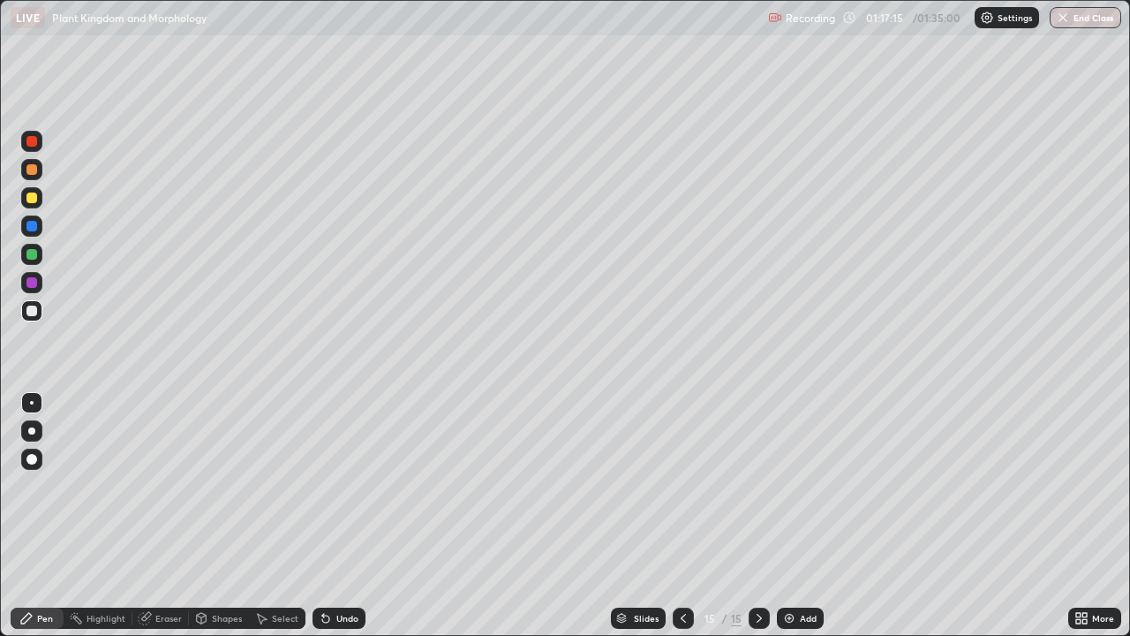
click at [169, 516] on div "Eraser" at bounding box center [168, 618] width 26 height 9
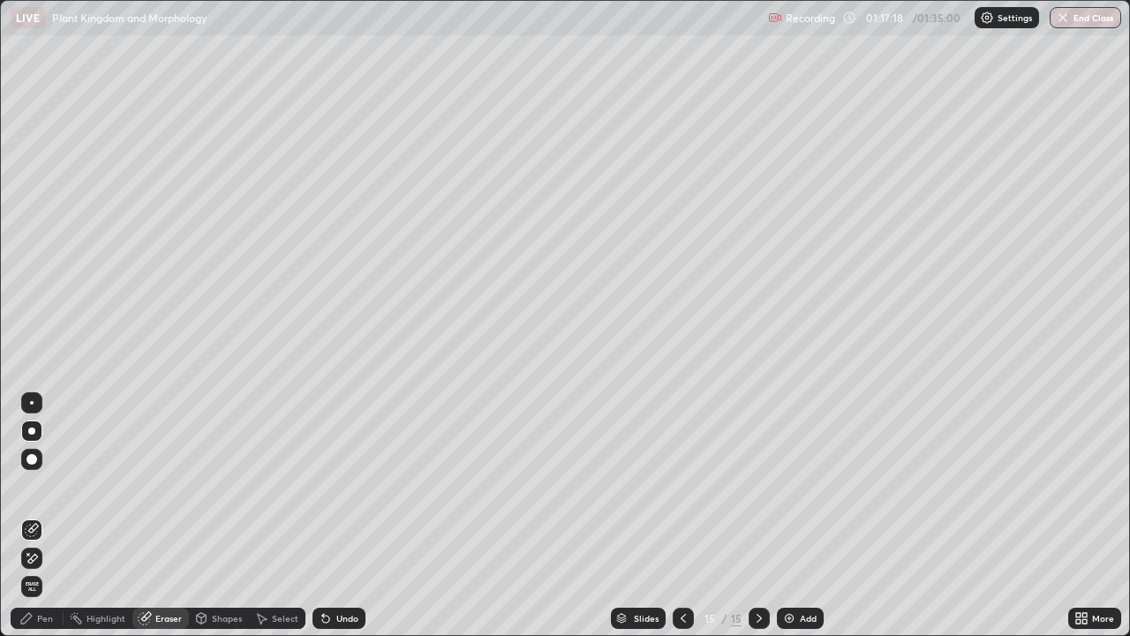
click at [44, 516] on div "Pen" at bounding box center [45, 618] width 16 height 9
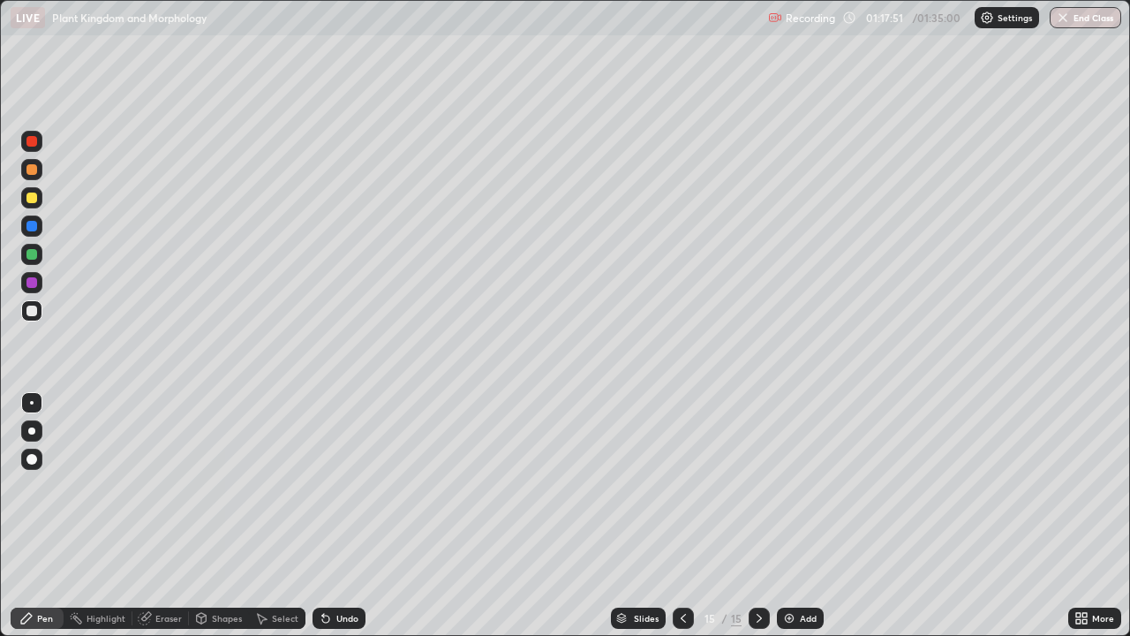
click at [27, 199] on div at bounding box center [31, 198] width 11 height 11
click at [34, 225] on div at bounding box center [31, 226] width 11 height 11
click at [28, 197] on div at bounding box center [31, 198] width 11 height 11
click at [38, 145] on div at bounding box center [31, 141] width 21 height 21
click at [31, 312] on div at bounding box center [31, 311] width 11 height 11
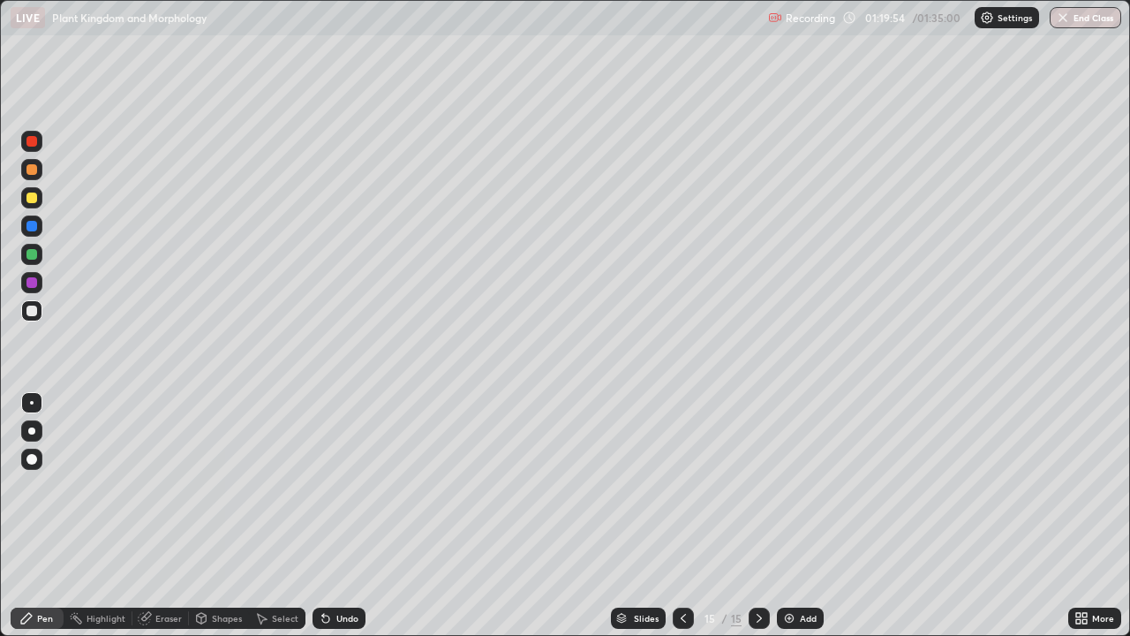
click at [1091, 24] on button "End Class" at bounding box center [1086, 17] width 72 height 21
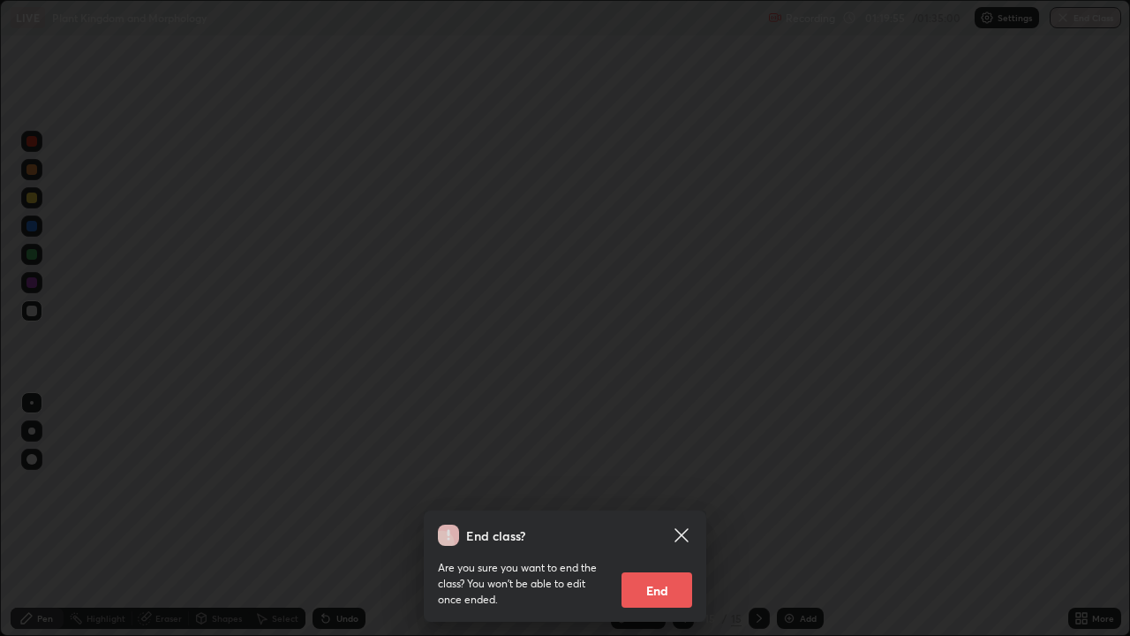
click at [664, 516] on button "End" at bounding box center [657, 589] width 71 height 35
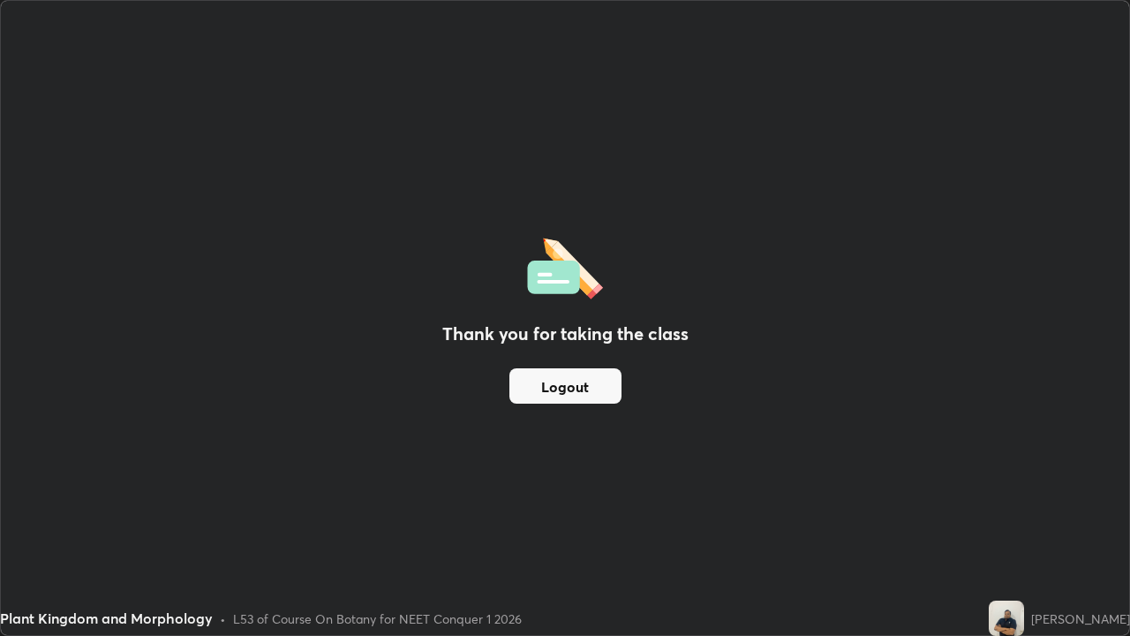
click at [577, 391] on button "Logout" at bounding box center [566, 385] width 112 height 35
click at [575, 395] on button "Logout" at bounding box center [566, 385] width 112 height 35
click at [574, 395] on button "Logout" at bounding box center [566, 385] width 112 height 35
click at [566, 378] on button "Logout" at bounding box center [566, 385] width 112 height 35
click at [554, 378] on button "Logout" at bounding box center [566, 385] width 112 height 35
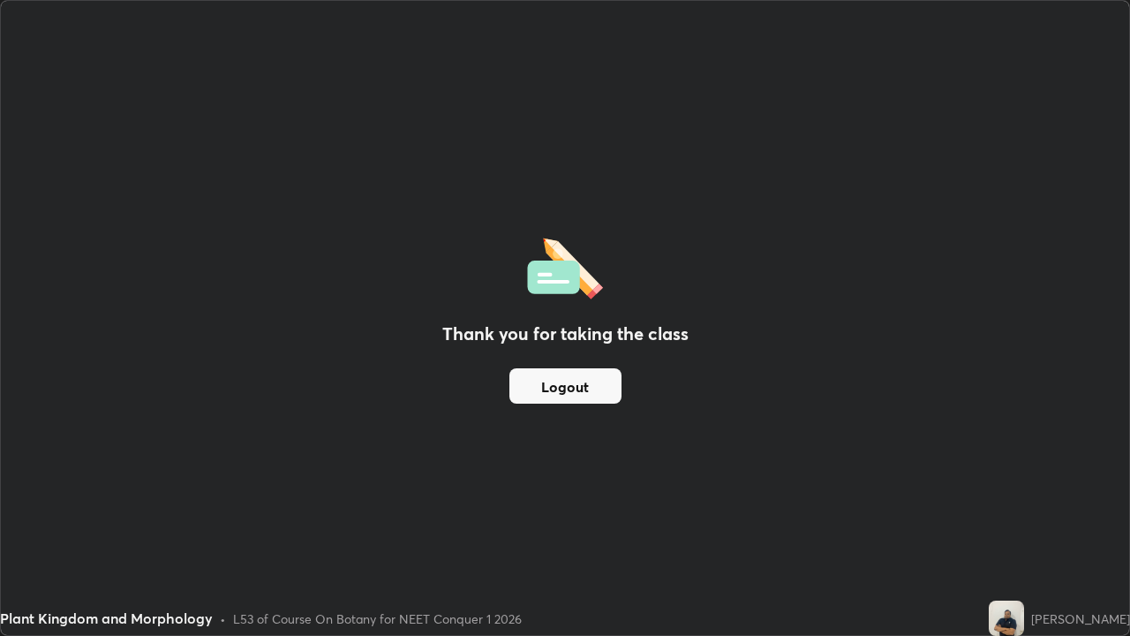
click at [554, 378] on button "Logout" at bounding box center [566, 385] width 112 height 35
click at [666, 516] on div "Plant Kingdom and Morphology • L53 of Course On Botany for NEET Conquer 1 2026" at bounding box center [491, 617] width 982 height 35
click at [386, 298] on div "Thank you for taking the class Logout" at bounding box center [565, 318] width 1129 height 634
click at [669, 516] on div "Thank you for taking the class Logout" at bounding box center [565, 318] width 1129 height 634
click at [594, 376] on button "Logout" at bounding box center [566, 385] width 112 height 35
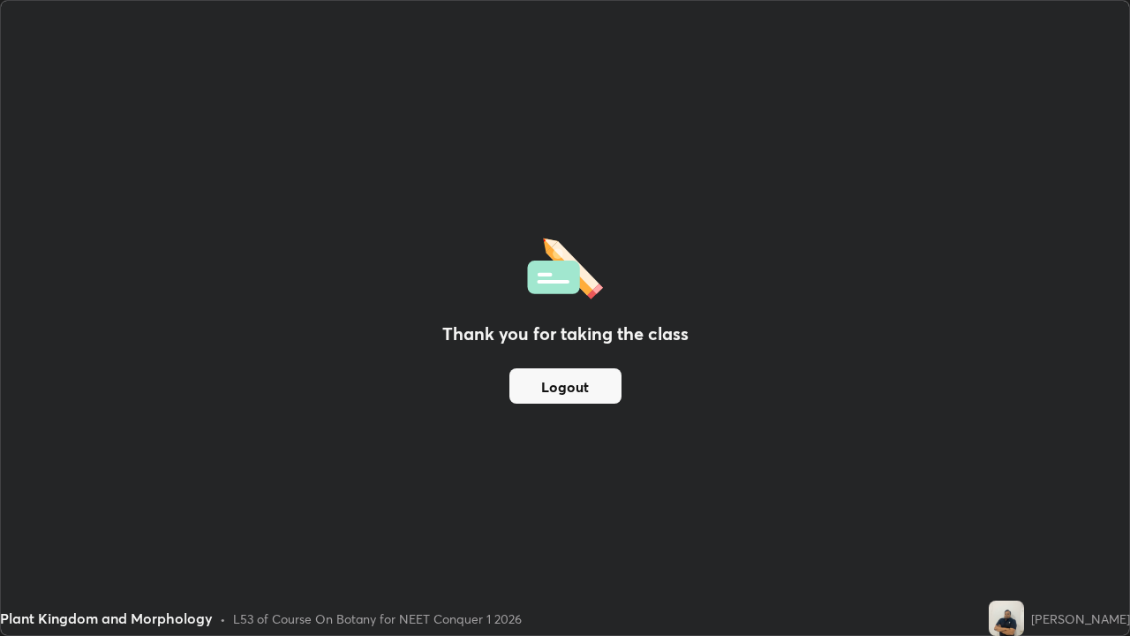
click at [596, 516] on div "Thank you for taking the class Logout" at bounding box center [565, 318] width 1129 height 634
click at [860, 464] on div "Thank you for taking the class Logout" at bounding box center [565, 318] width 1129 height 634
